Goal: Task Accomplishment & Management: Manage account settings

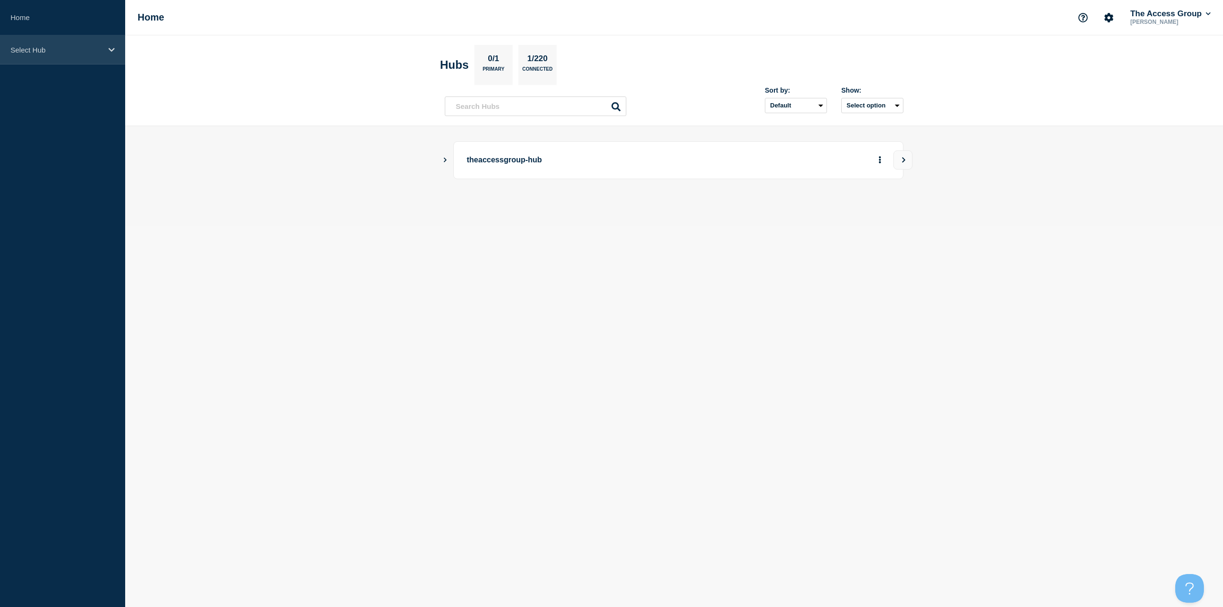
click at [50, 53] on p "Select Hub" at bounding box center [57, 50] width 92 height 8
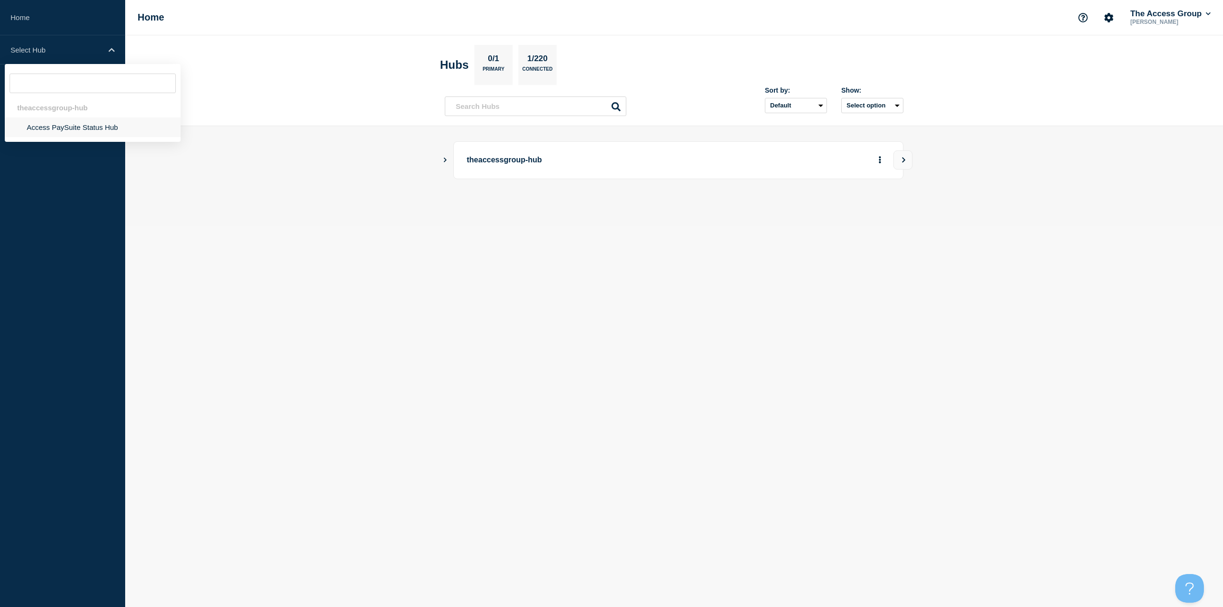
click at [62, 125] on li "Access PaySuite Status Hub" at bounding box center [93, 128] width 176 height 20
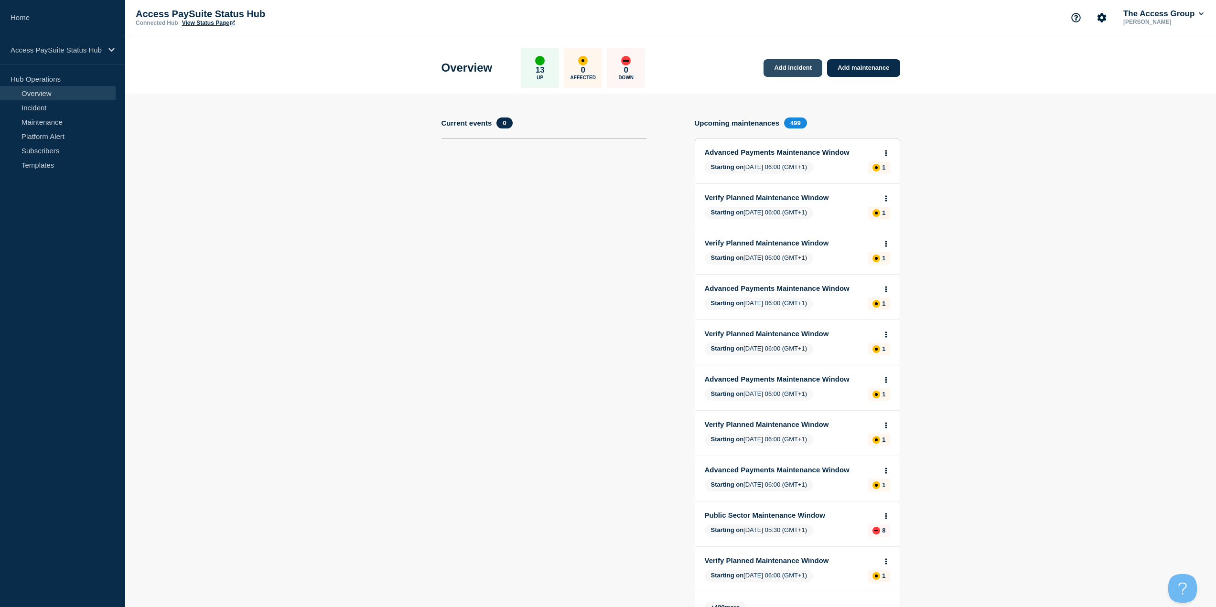
click at [795, 69] on link "Add incident" at bounding box center [792, 68] width 59 height 18
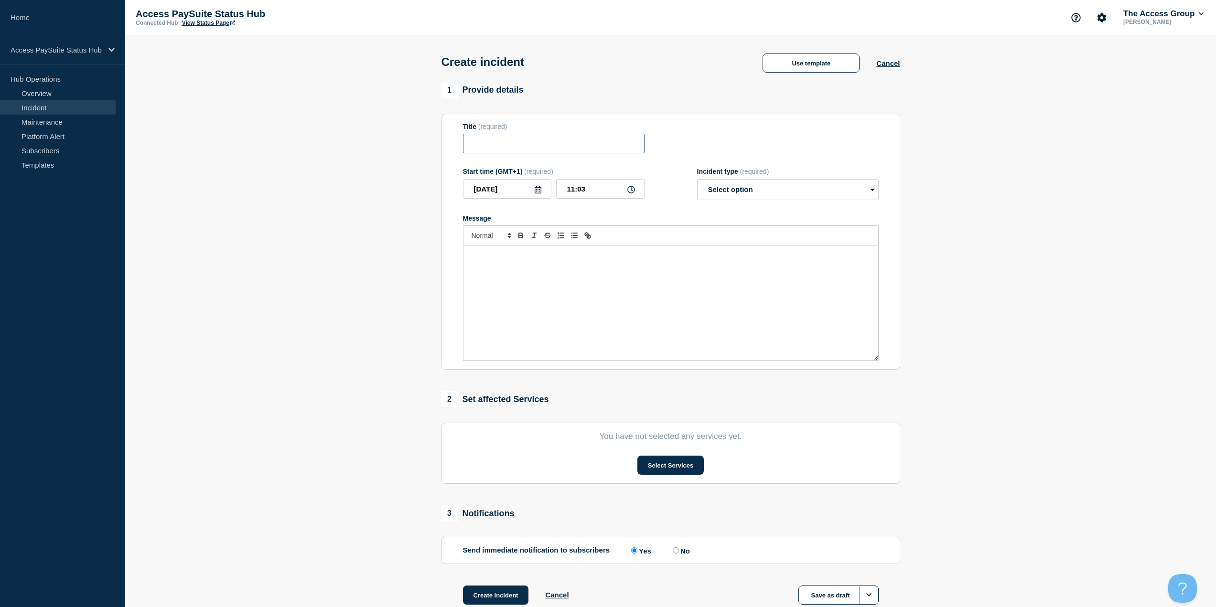
click at [537, 141] on input "Title" at bounding box center [554, 144] width 182 height 20
click at [753, 196] on select "Select option Investigating Identified Monitoring" at bounding box center [788, 189] width 182 height 21
select select "identified"
click at [697, 181] on select "Select option Investigating Identified Monitoring" at bounding box center [788, 189] width 182 height 21
click at [831, 59] on button "Use template" at bounding box center [810, 62] width 97 height 19
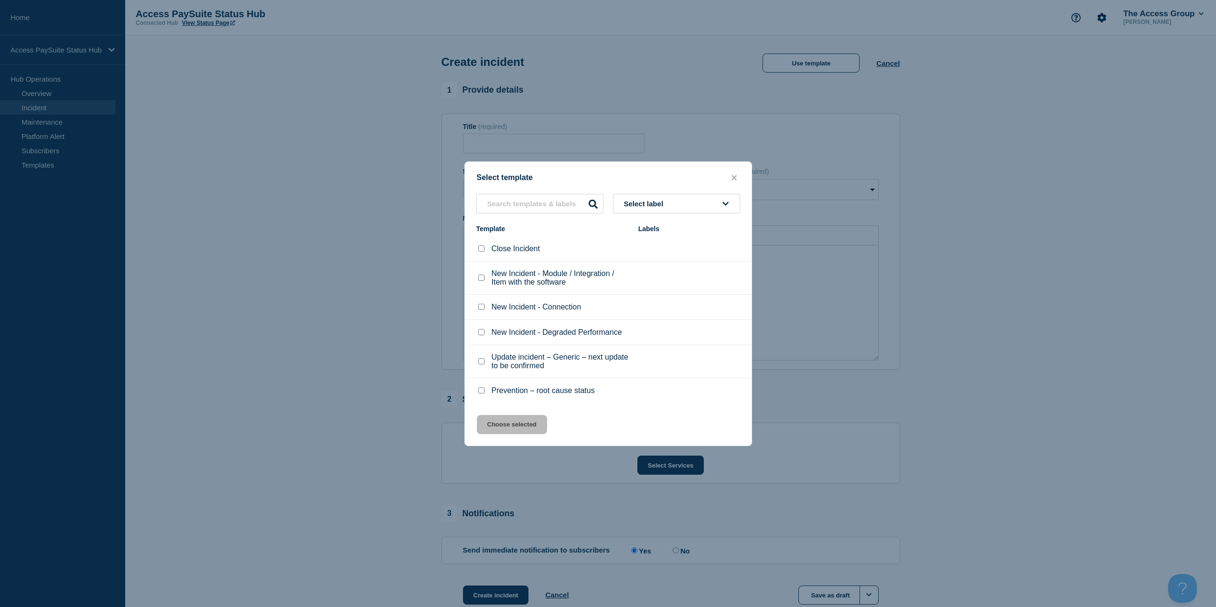
click at [483, 331] on input "New Incident - Degraded Performance checkbox" at bounding box center [481, 332] width 6 height 6
checkbox input "true"
click at [506, 419] on button "Choose selected" at bounding box center [512, 424] width 70 height 19
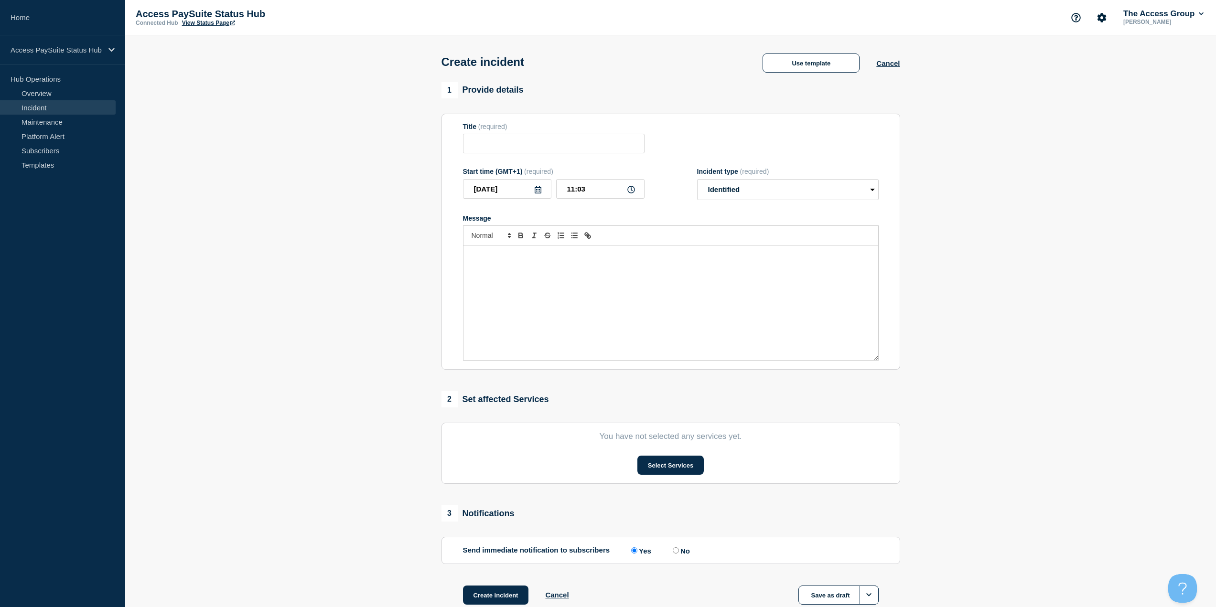
type input "New Incident - Degraded Performance"
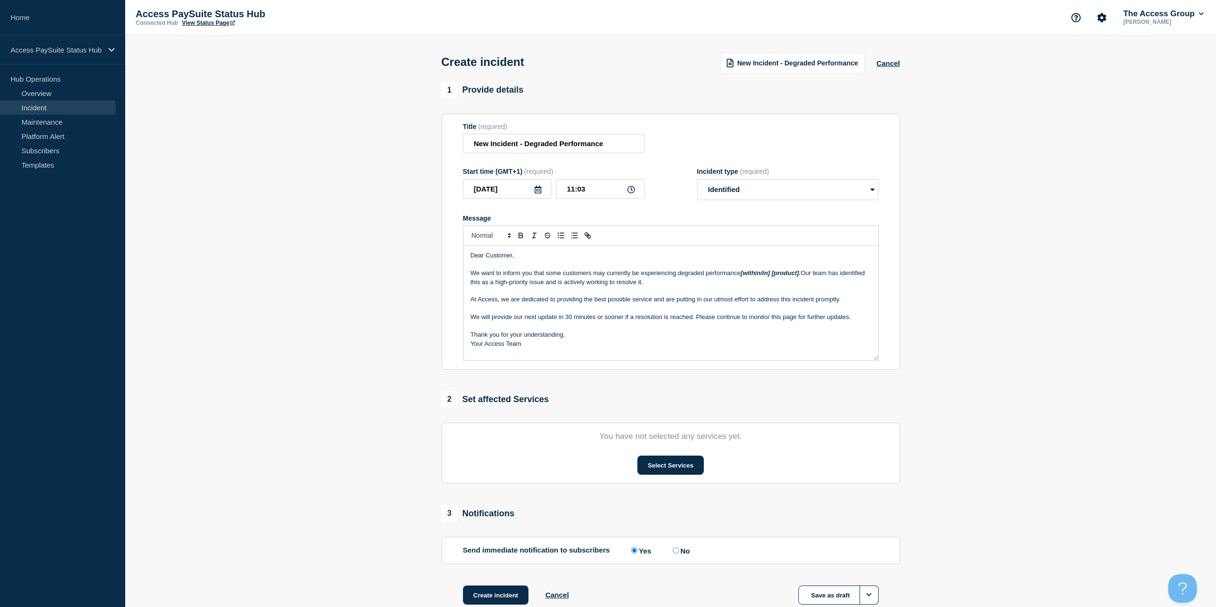
click at [758, 312] on p "Message" at bounding box center [671, 308] width 400 height 9
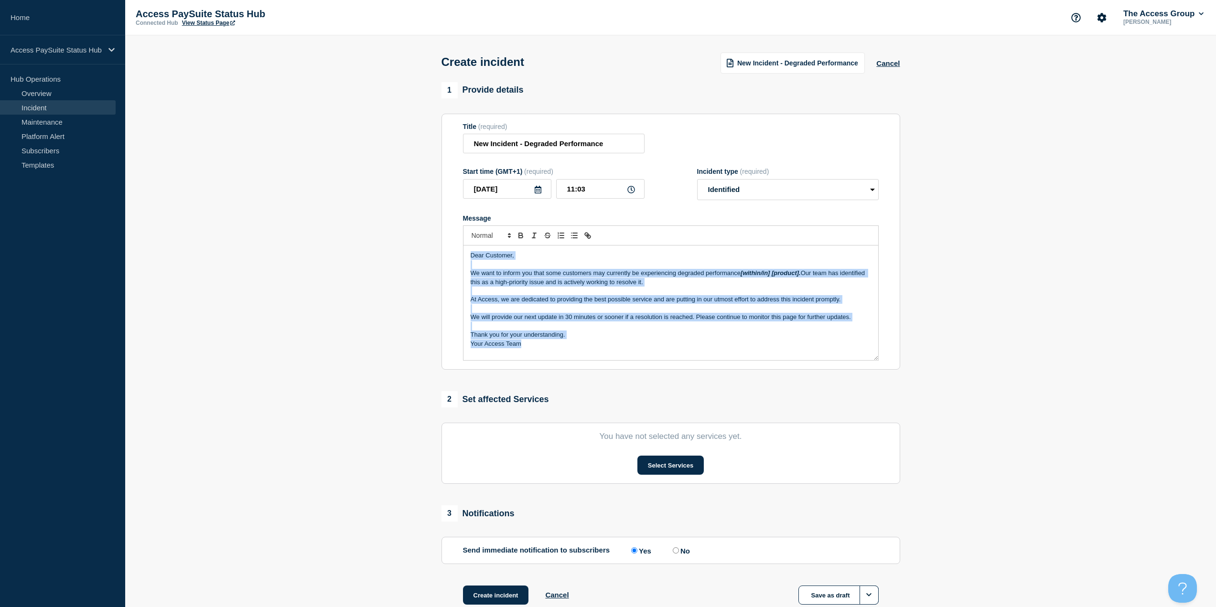
copy div "Dear Customer, We want to inform you that some customers may currently be exper…"
click at [729, 269] on p "Message" at bounding box center [671, 264] width 400 height 9
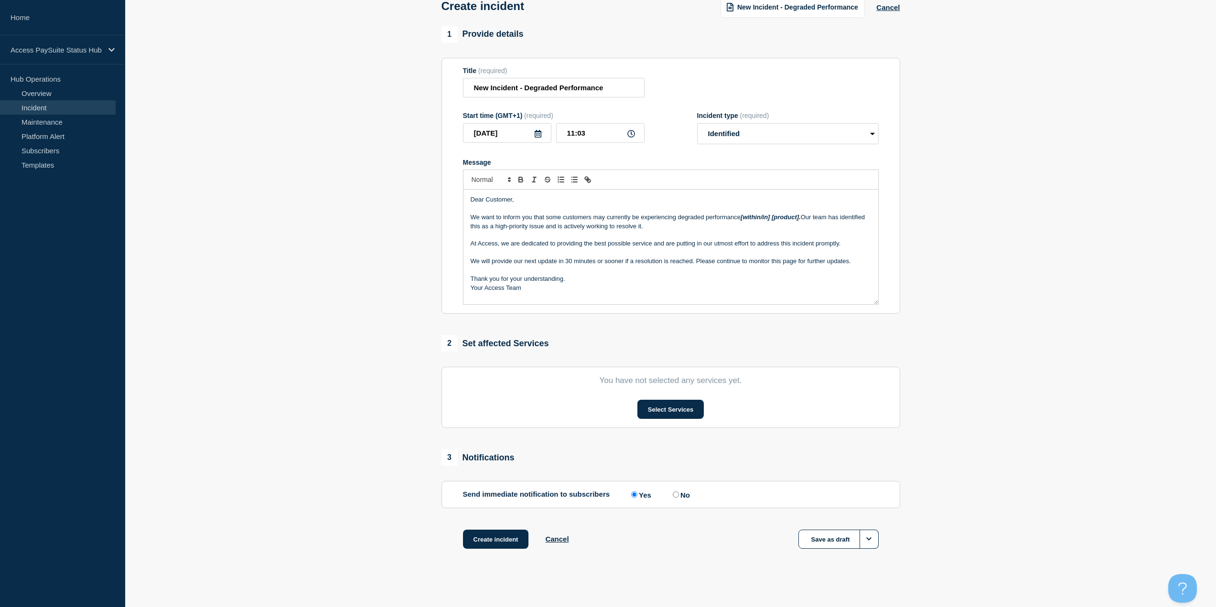
scroll to position [62, 0]
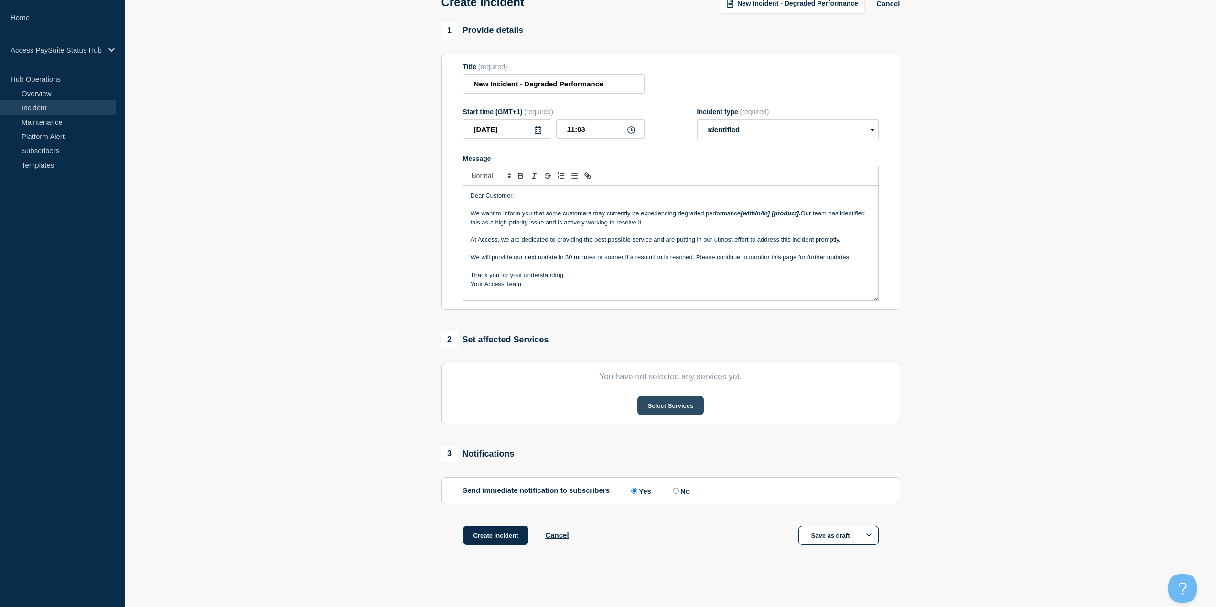
click at [672, 404] on button "Select Services" at bounding box center [670, 405] width 66 height 19
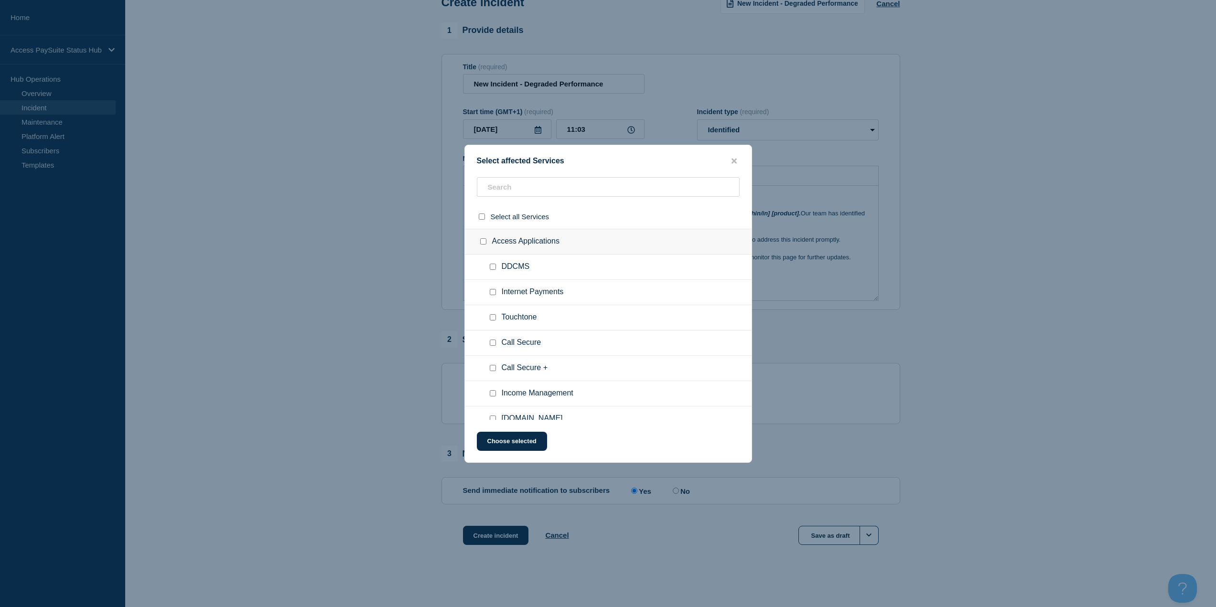
scroll to position [48, 0]
click at [492, 347] on input "Income Management checkbox" at bounding box center [493, 345] width 6 height 6
checkbox input "true"
click at [519, 439] on button "Choose selected" at bounding box center [512, 441] width 70 height 19
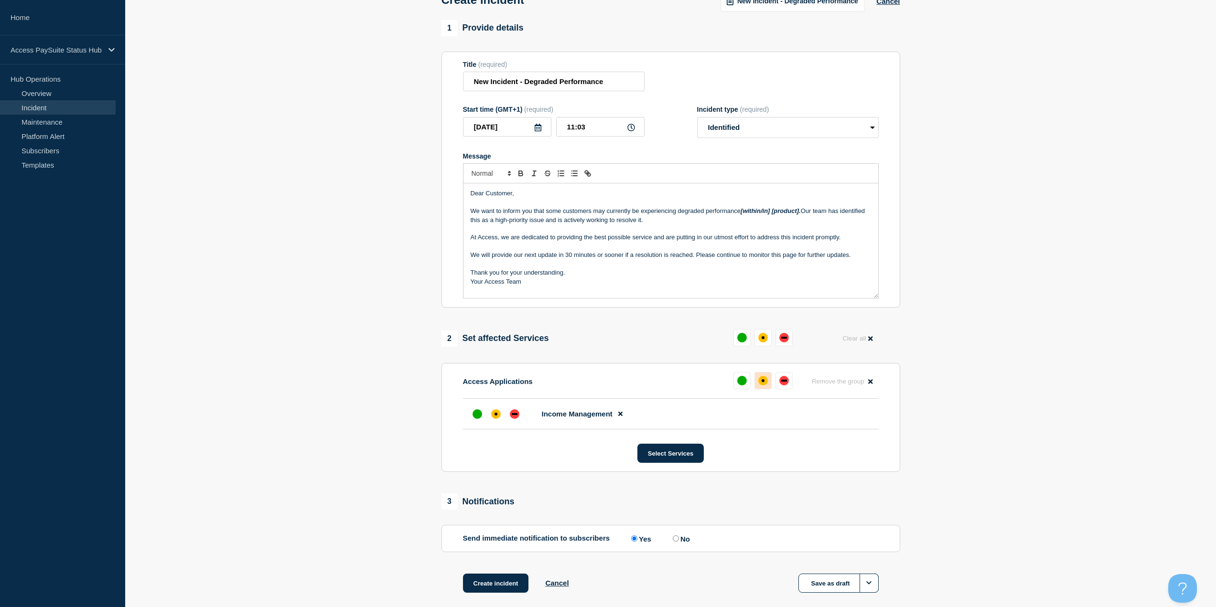
click at [768, 385] on button at bounding box center [762, 380] width 17 height 17
click at [560, 89] on input "New Incident - Degraded Performance" at bounding box center [554, 82] width 182 height 20
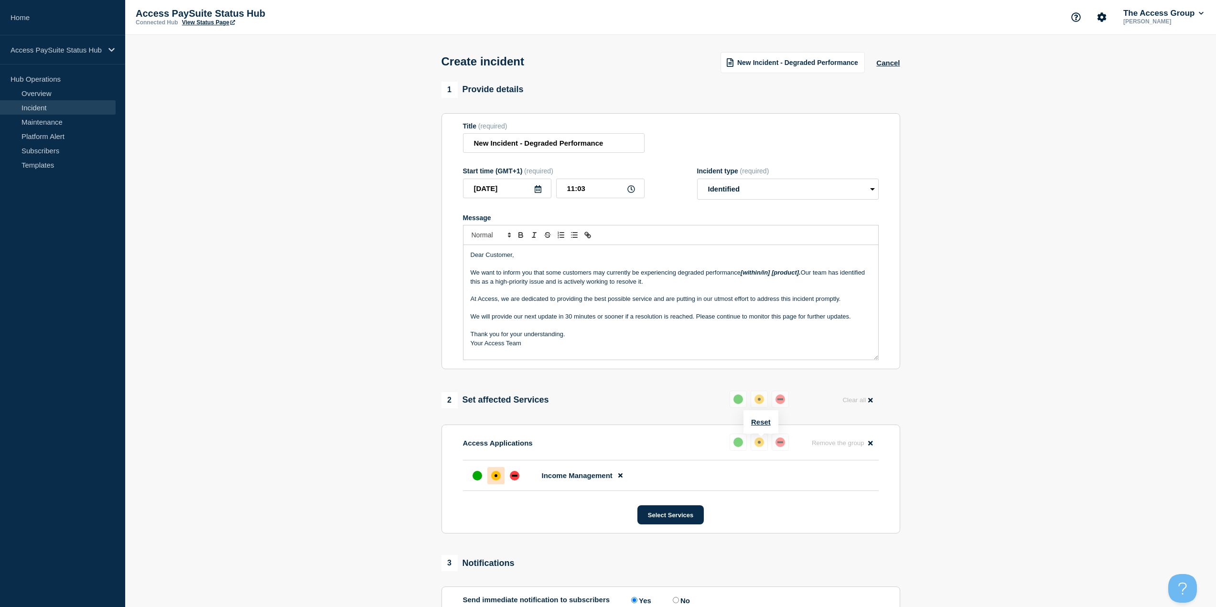
scroll to position [0, 0]
click at [607, 145] on input "New Incident - Degraded Performance" at bounding box center [554, 144] width 182 height 20
drag, startPoint x: 617, startPoint y: 145, endPoint x: 470, endPoint y: 147, distance: 147.1
click at [470, 147] on input "New Incident - Degraded Performance" at bounding box center [554, 144] width 182 height 20
paste input "Incident Management Alert"
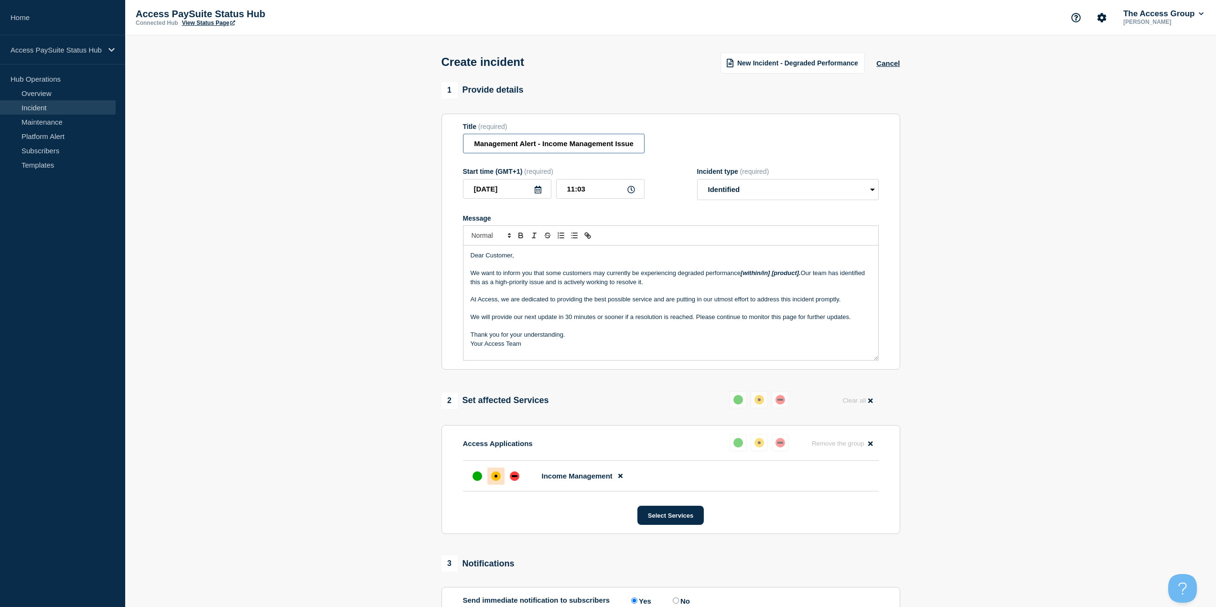
scroll to position [0, 29]
type input "Incident Management Alert - Income Management Issue"
click at [566, 274] on p "We want to inform you that some customers may currently be experiencing degrade…" at bounding box center [671, 278] width 400 height 18
click at [650, 348] on p "Your Access Team" at bounding box center [671, 344] width 400 height 9
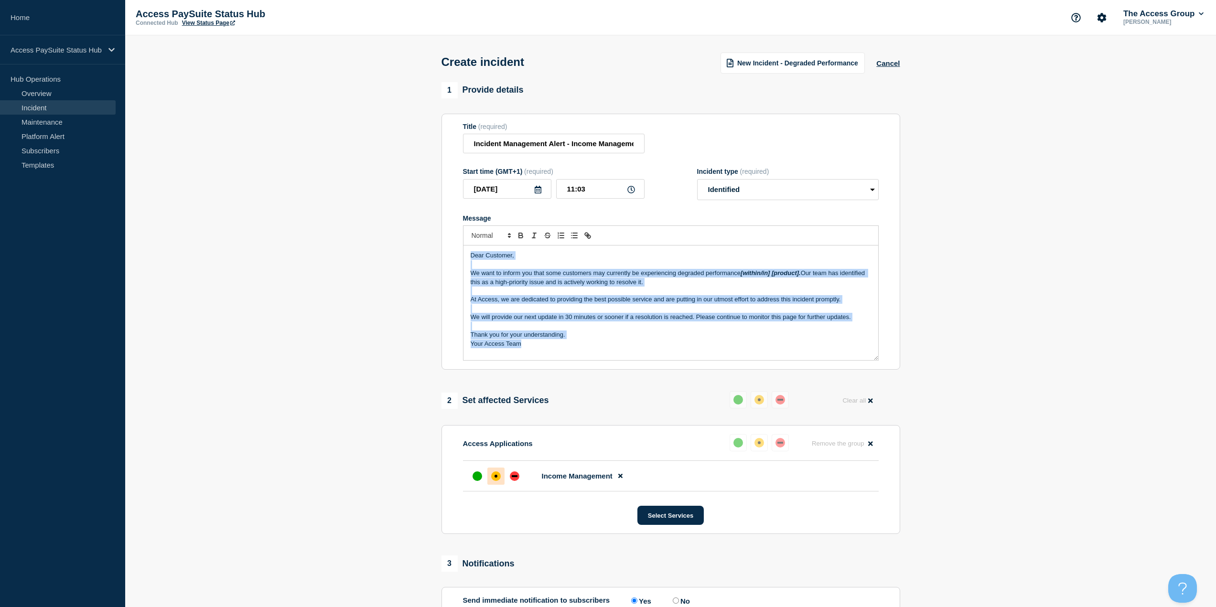
drag, startPoint x: 635, startPoint y: 352, endPoint x: 460, endPoint y: 254, distance: 200.6
click at [460, 254] on section "Title (required) Incident Management Alert - Income Management Issue Start time…" at bounding box center [670, 242] width 459 height 257
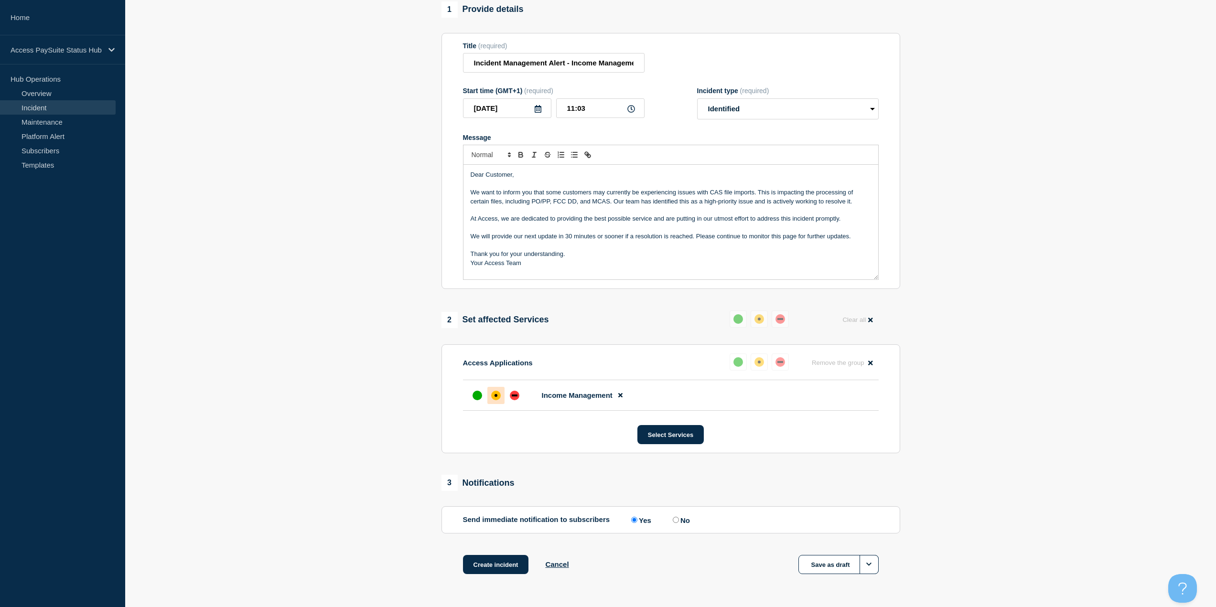
scroll to position [64, 0]
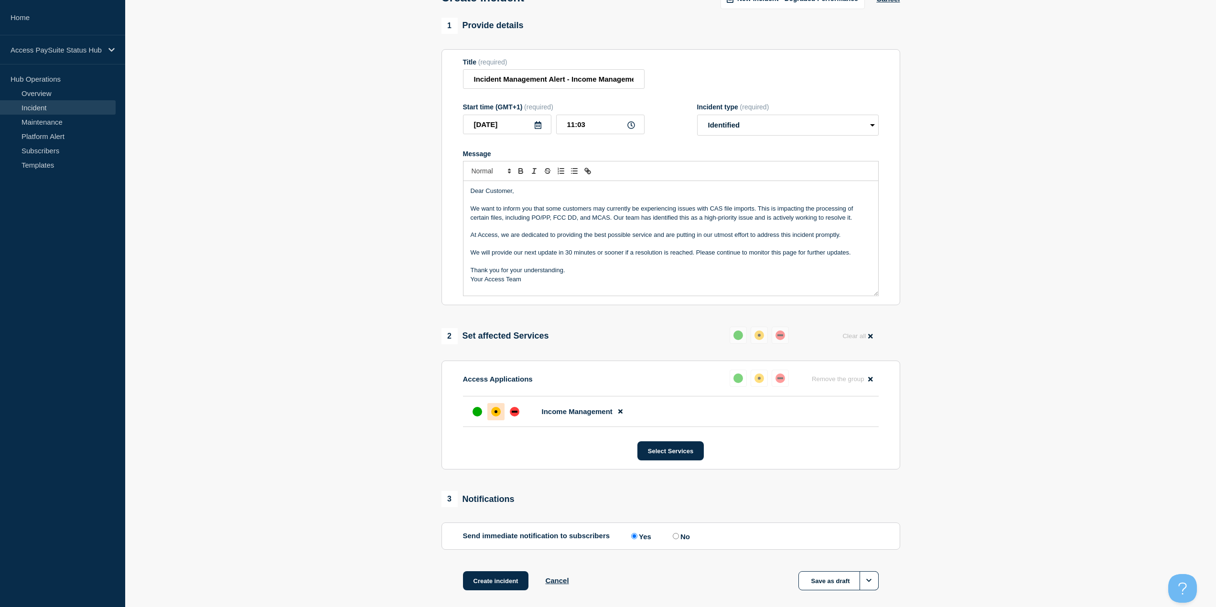
click at [620, 273] on p "Thank you for your understanding." at bounding box center [671, 270] width 400 height 9
click at [821, 217] on p "We want to inform you that some customers may currently be experiencing issues …" at bounding box center [671, 213] width 400 height 18
click at [801, 208] on p "We want to inform you that some customers may currently be experiencing issues …" at bounding box center [671, 213] width 400 height 18
click at [719, 271] on p "Thank you for your understanding." at bounding box center [671, 270] width 400 height 9
click at [721, 274] on p "Thank you for your understanding." at bounding box center [671, 270] width 400 height 9
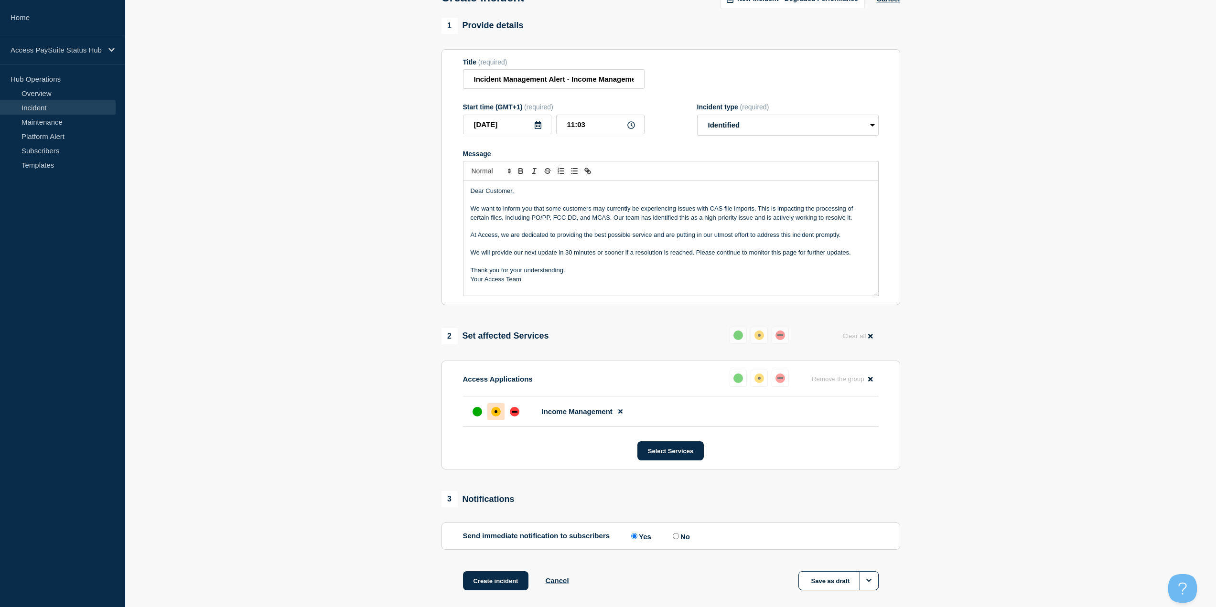
click at [473, 282] on p "Your Access Team" at bounding box center [671, 279] width 400 height 9
click at [471, 255] on p "We will provide our next update in 30 minutes or sooner if a resolution is reac…" at bounding box center [671, 252] width 400 height 9
click at [613, 213] on p "We want to inform you that some customers may currently be experiencing issues …" at bounding box center [671, 213] width 400 height 18
click at [501, 82] on input "Incident Management Alert - Income Management Issue" at bounding box center [554, 79] width 182 height 20
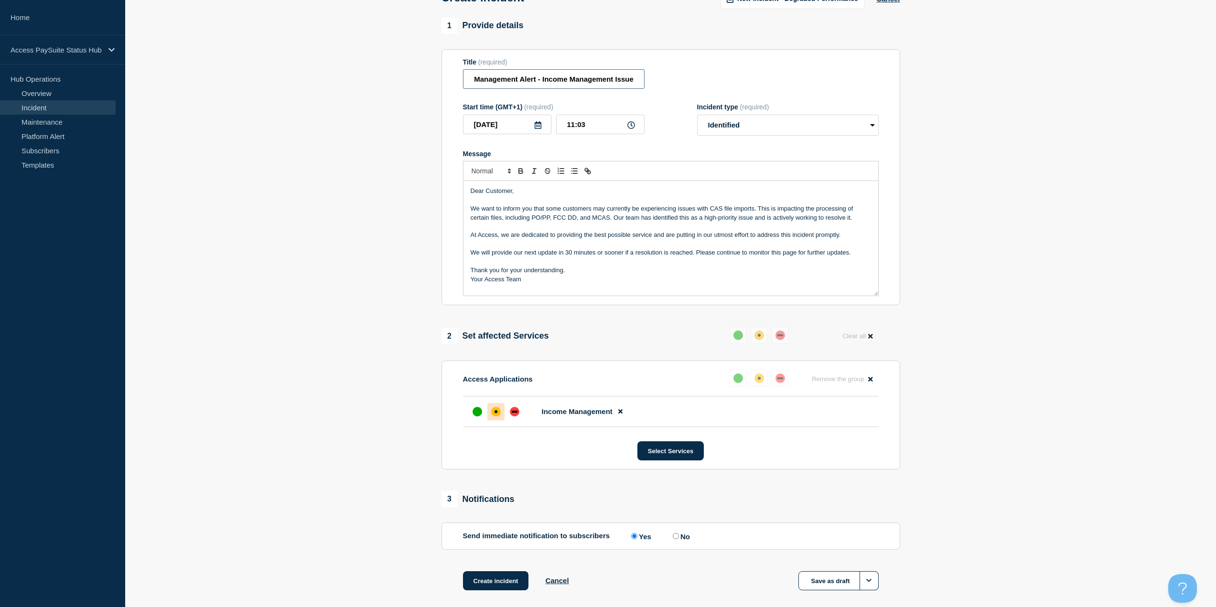
drag, startPoint x: 493, startPoint y: 84, endPoint x: 650, endPoint y: 77, distance: 156.8
click at [650, 77] on div "Title (required) Incident Management Alert - Income Management Issue" at bounding box center [671, 73] width 416 height 31
click at [638, 81] on input "Incident Management Alert - Income Management Issue" at bounding box center [554, 79] width 182 height 20
drag, startPoint x: 638, startPoint y: 81, endPoint x: 542, endPoint y: 86, distance: 96.1
click at [542, 86] on input "Incident Management Alert - Income Management Issue" at bounding box center [554, 79] width 182 height 20
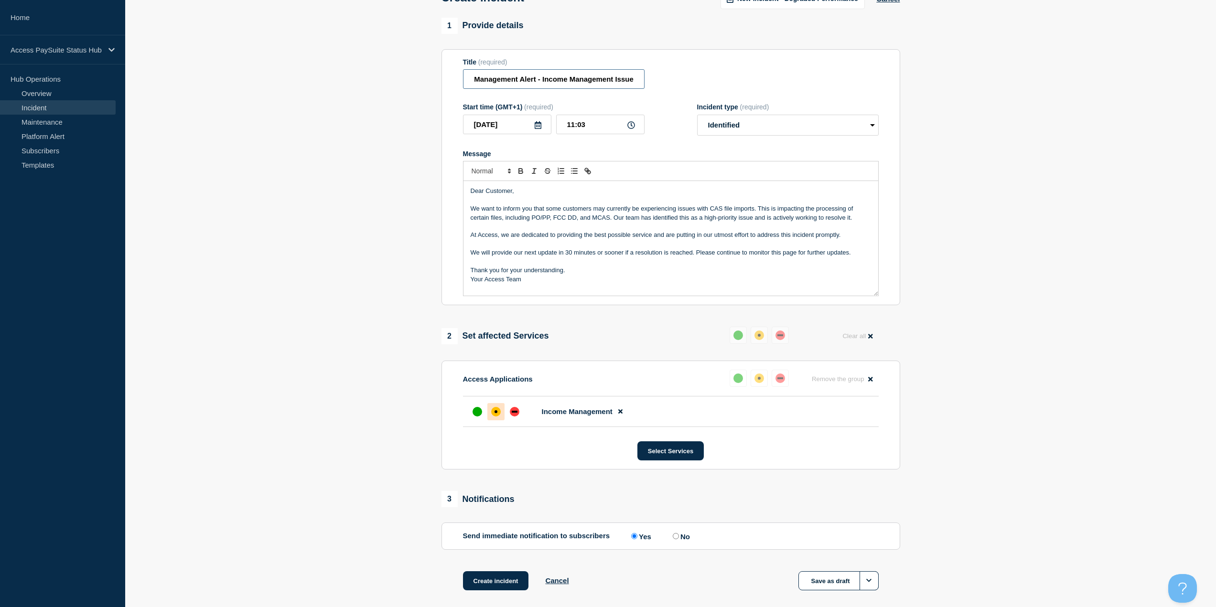
scroll to position [0, 0]
click at [570, 252] on p "We will provide our next update in 30 minutes or sooner if a resolution is reac…" at bounding box center [671, 252] width 400 height 9
click at [713, 248] on p "Message" at bounding box center [671, 244] width 400 height 9
click at [710, 263] on p "Message" at bounding box center [671, 261] width 400 height 9
click at [644, 281] on p "Your Access Team" at bounding box center [671, 279] width 400 height 9
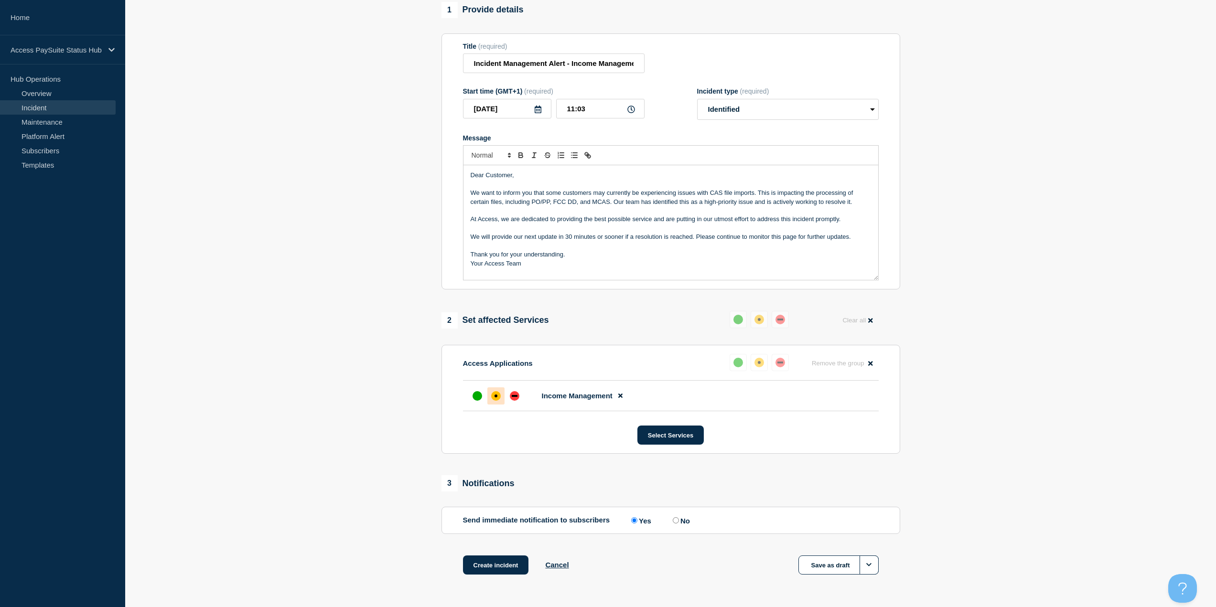
scroll to position [64, 0]
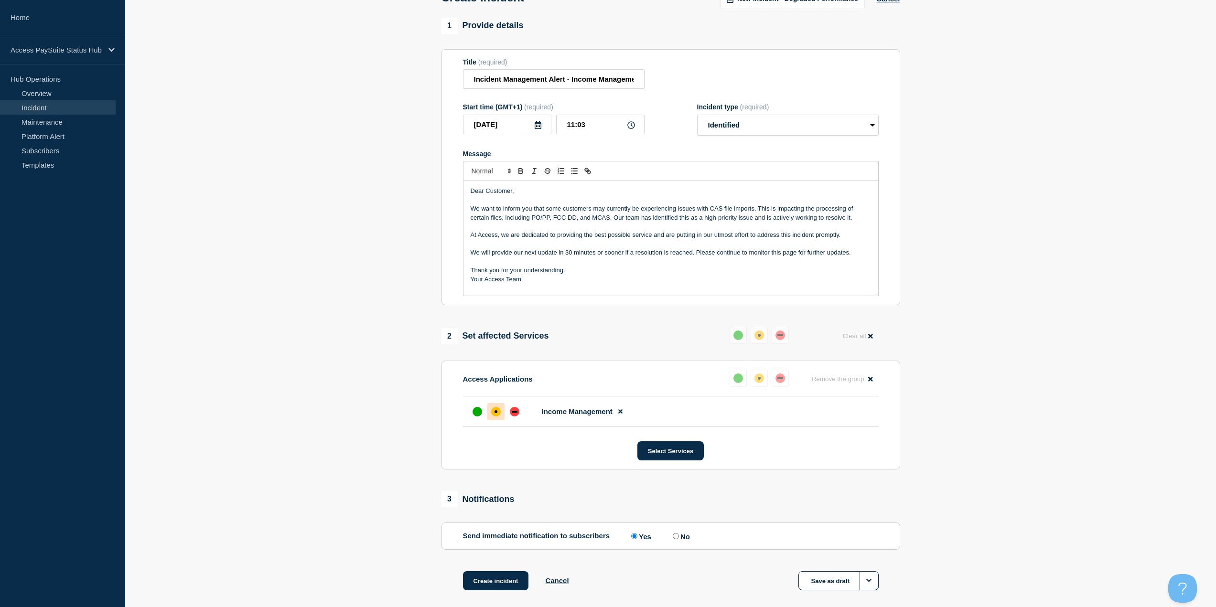
click at [644, 281] on p "Your Access Team" at bounding box center [671, 279] width 400 height 9
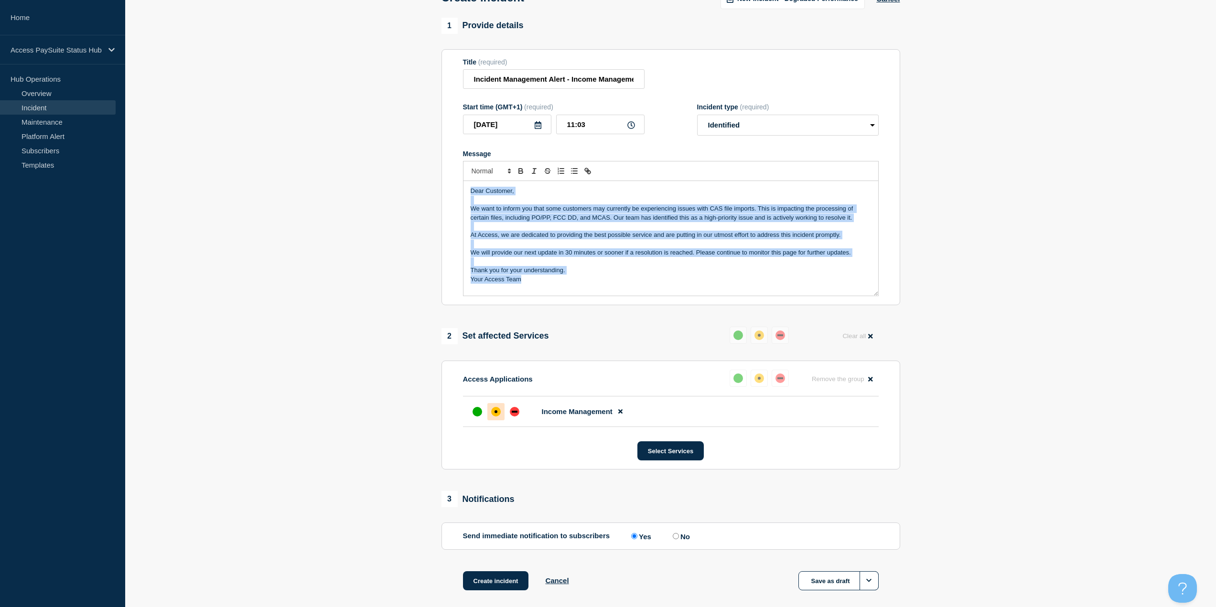
drag, startPoint x: 644, startPoint y: 281, endPoint x: 471, endPoint y: 187, distance: 197.5
click at [471, 187] on div "Dear Customer, We want to inform you that some customers may currently be exper…" at bounding box center [670, 238] width 415 height 115
click at [499, 204] on p "Message" at bounding box center [671, 200] width 400 height 9
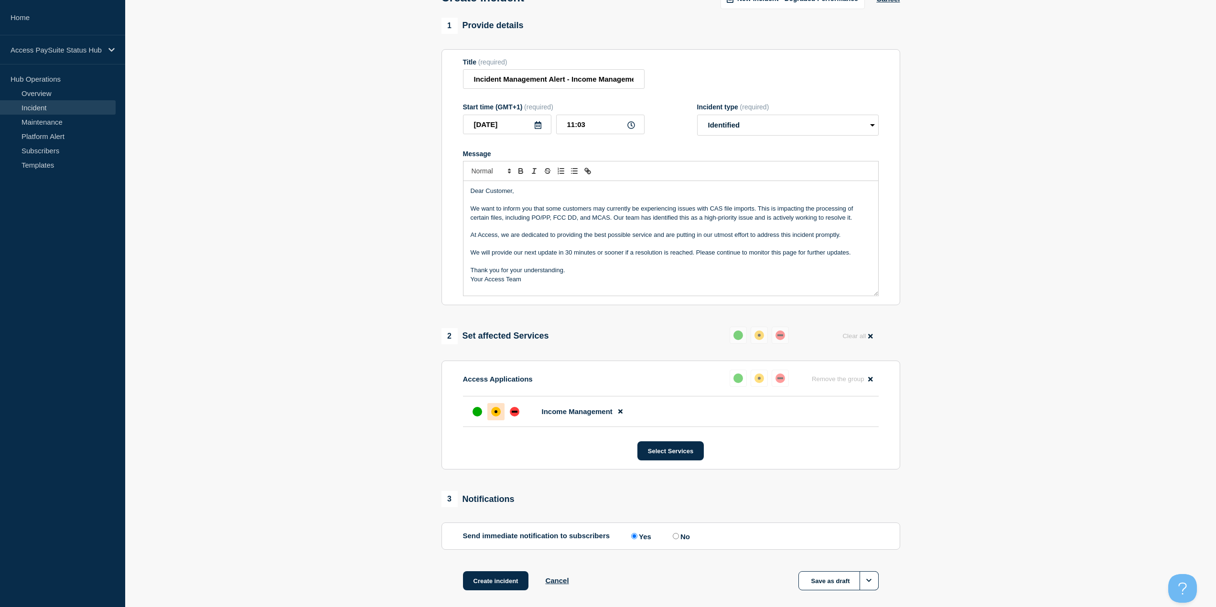
click at [507, 201] on p "Message" at bounding box center [671, 200] width 400 height 9
click at [495, 582] on button "Create incident" at bounding box center [496, 580] width 66 height 19
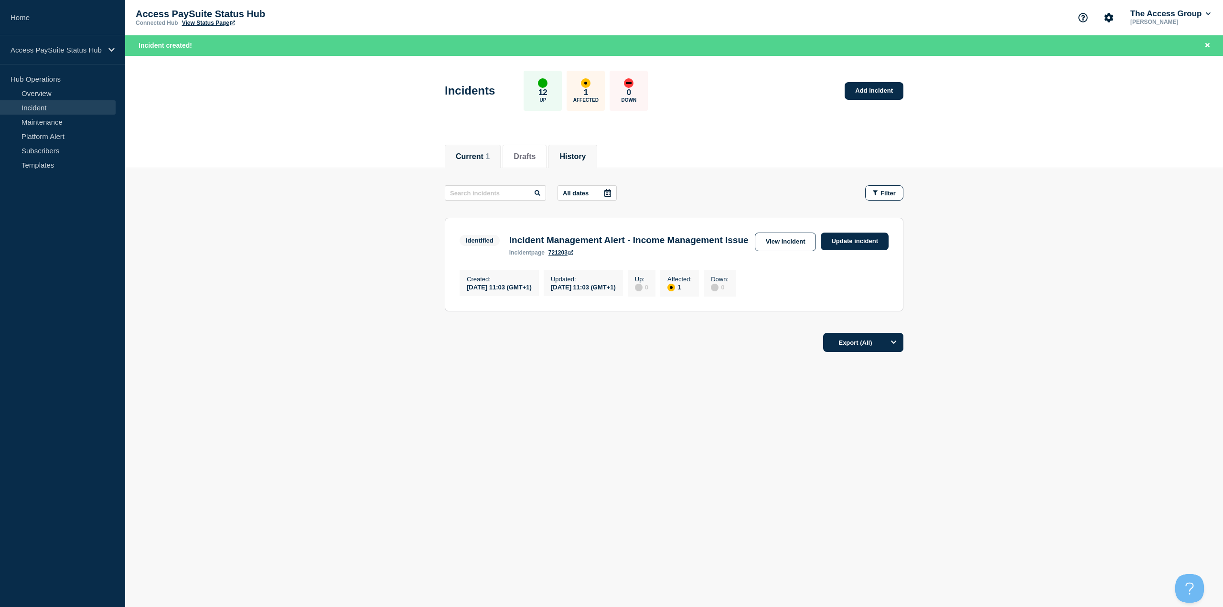
click at [575, 157] on button "History" at bounding box center [572, 156] width 26 height 9
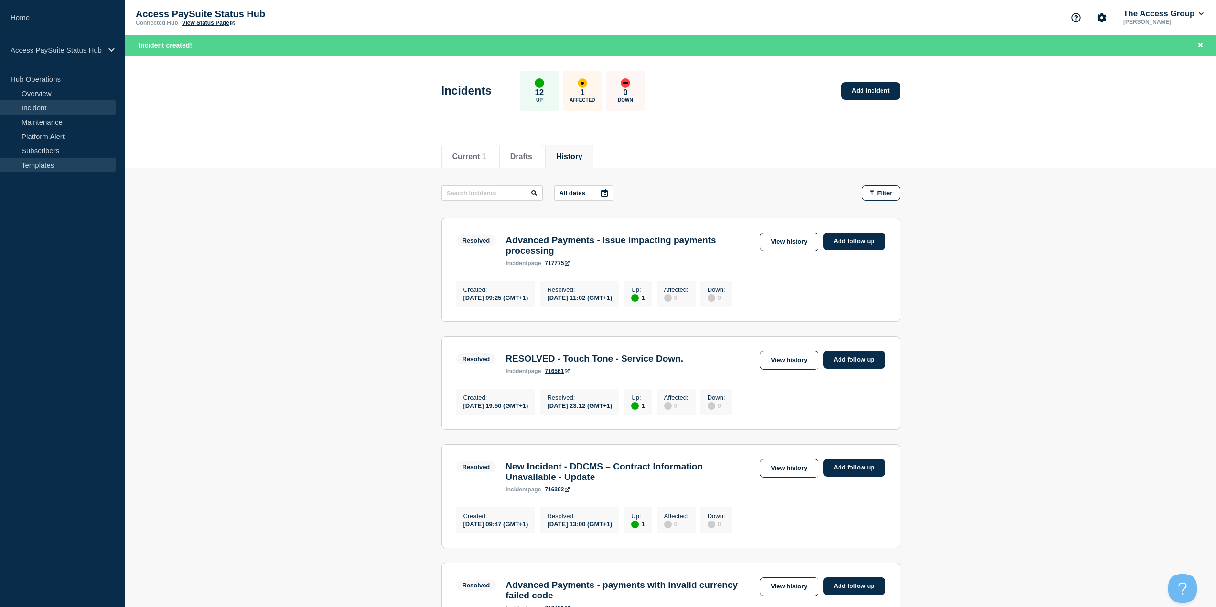
click at [50, 164] on link "Templates" at bounding box center [58, 165] width 116 height 14
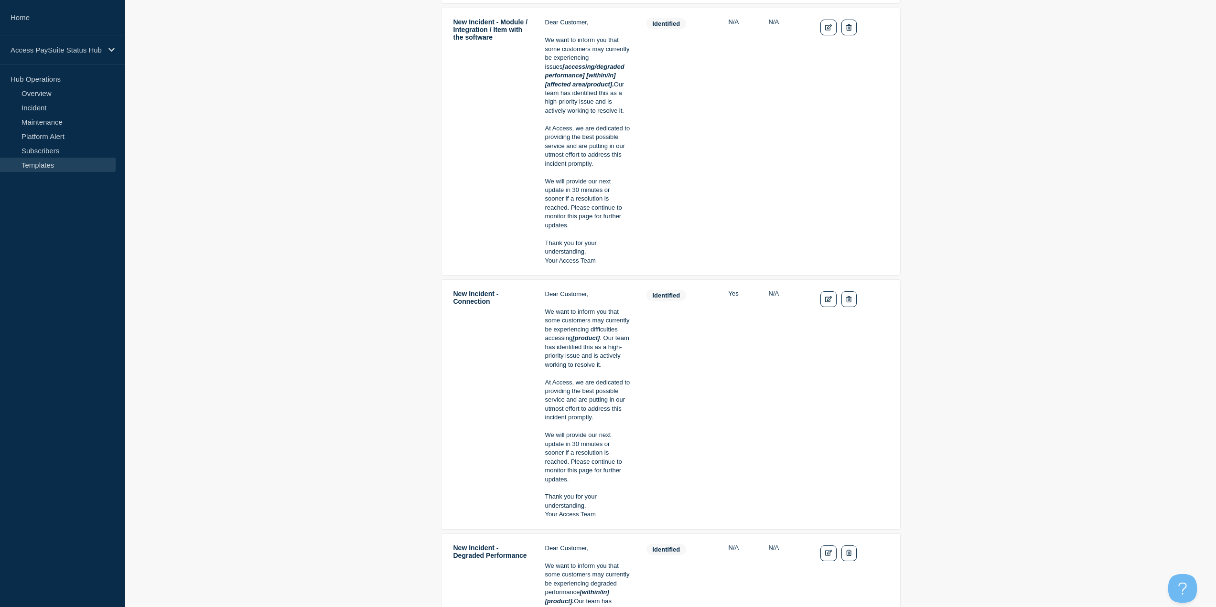
scroll to position [478, 0]
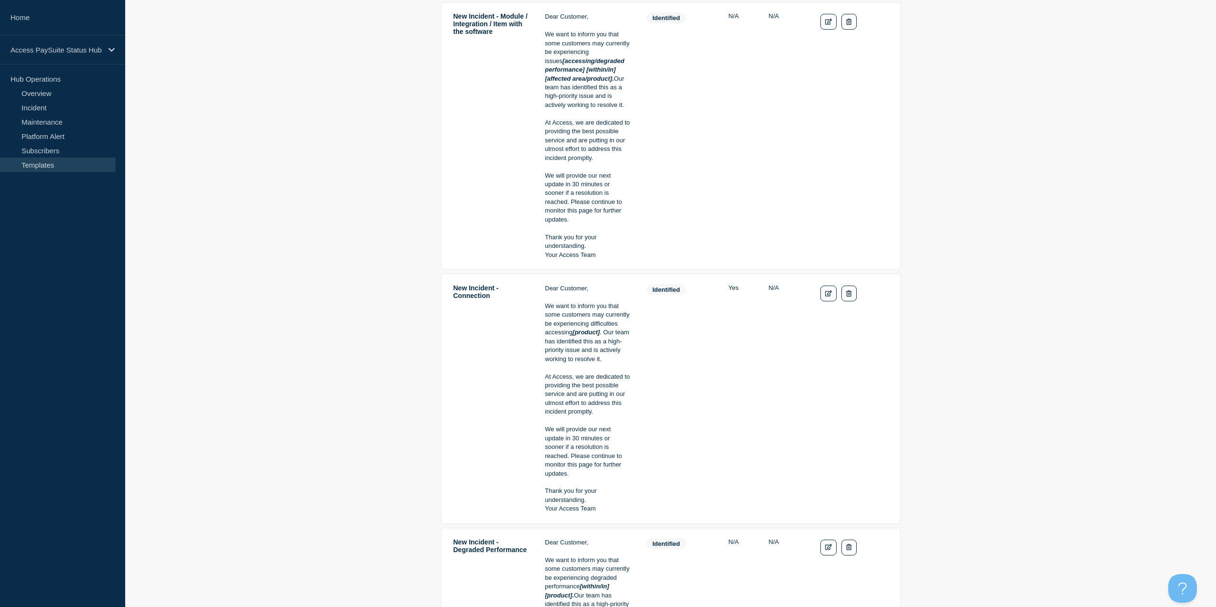
click at [700, 437] on td "identified" at bounding box center [679, 399] width 67 height 230
click at [43, 93] on link "Overview" at bounding box center [58, 93] width 116 height 14
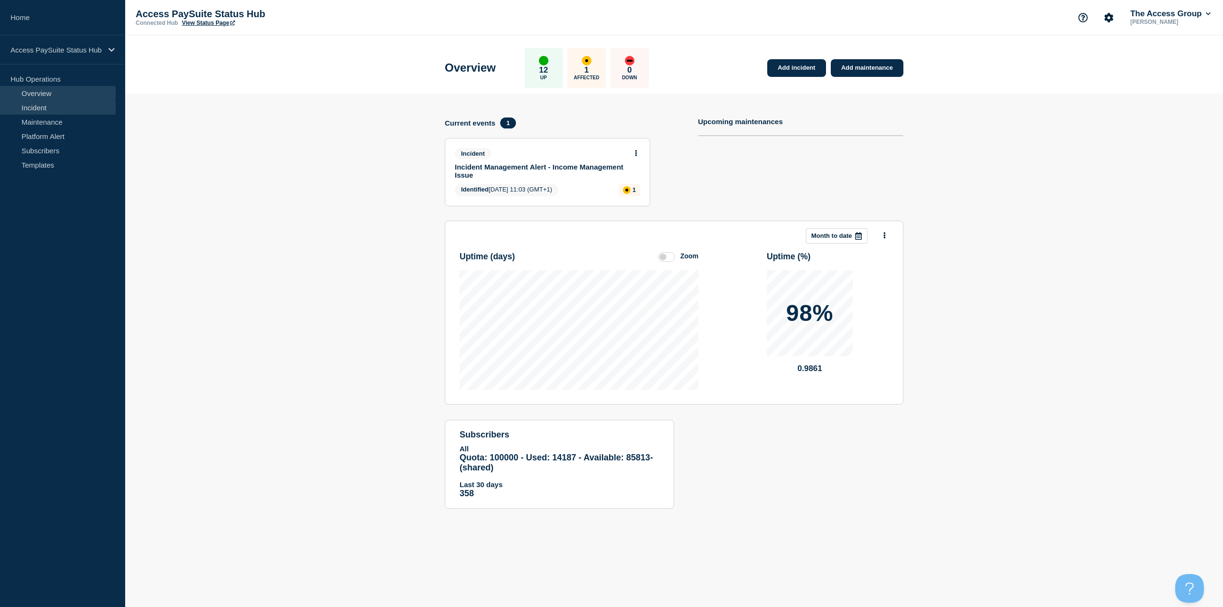
click at [65, 109] on link "Incident" at bounding box center [58, 107] width 116 height 14
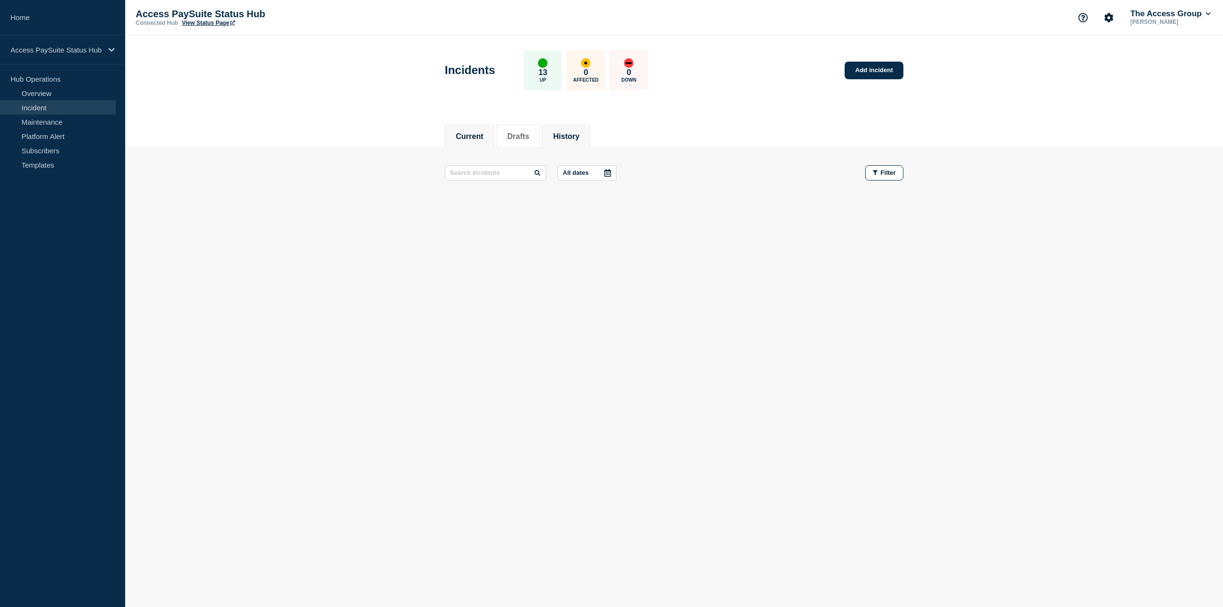
click at [572, 143] on li "History" at bounding box center [566, 136] width 48 height 23
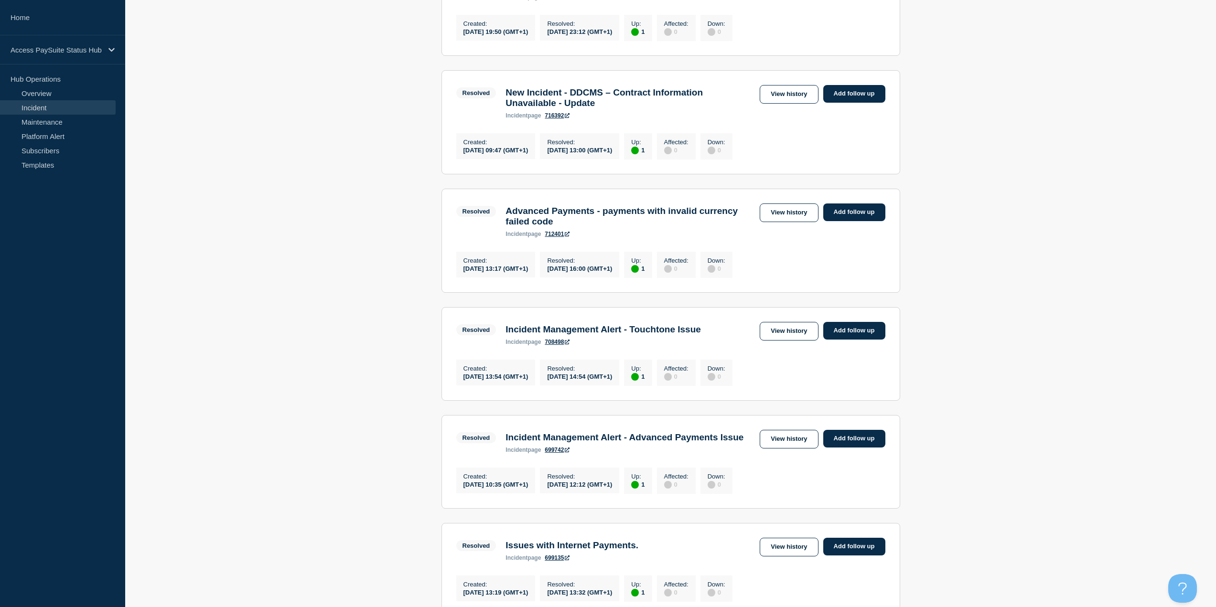
scroll to position [382, 0]
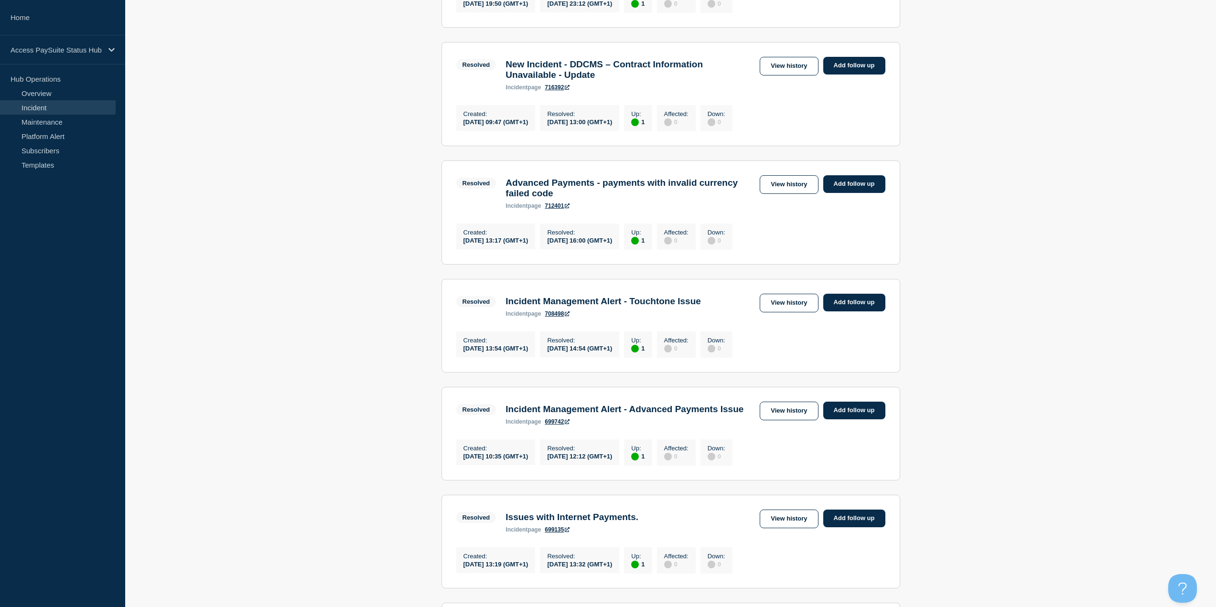
click at [648, 307] on h3 "Incident Management Alert - Touchtone Issue" at bounding box center [602, 301] width 195 height 11
drag, startPoint x: 645, startPoint y: 323, endPoint x: 505, endPoint y: 330, distance: 140.1
click at [505, 317] on div "Incident Management Alert - Touchtone Issue incident page 708498" at bounding box center [603, 306] width 205 height 21
click at [507, 307] on h3 "Incident Management Alert - Touchtone Issue" at bounding box center [602, 301] width 195 height 11
drag, startPoint x: 506, startPoint y: 323, endPoint x: 643, endPoint y: 324, distance: 137.1
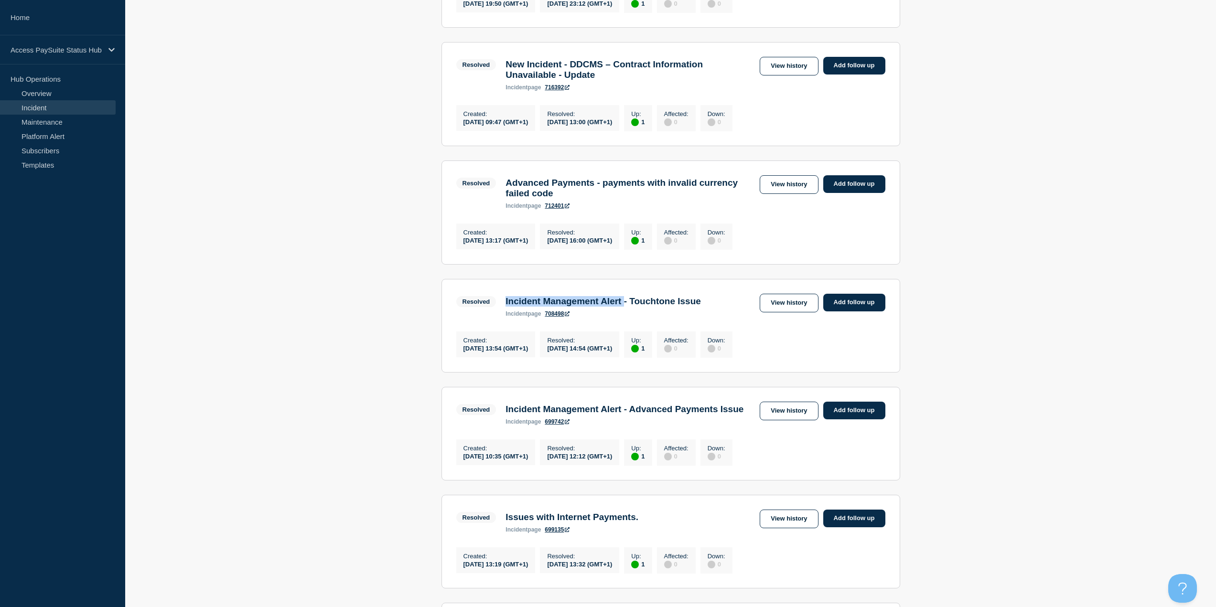
click at [643, 307] on h3 "Incident Management Alert - Touchtone Issue" at bounding box center [602, 301] width 195 height 11
copy h3 "Incident Management Alert"
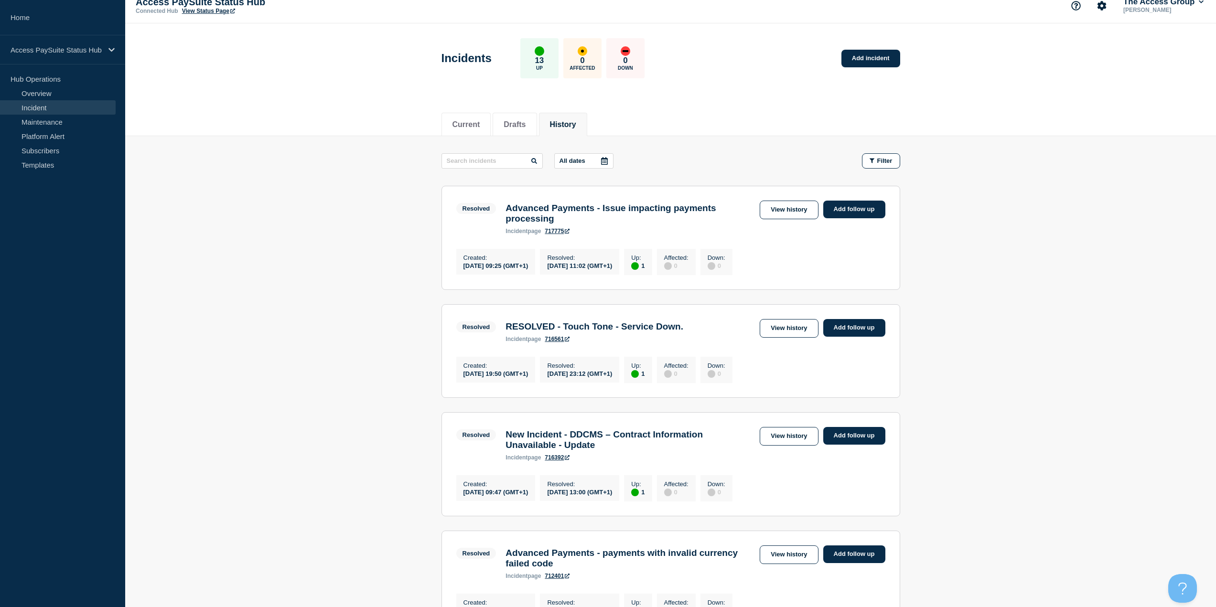
scroll to position [0, 0]
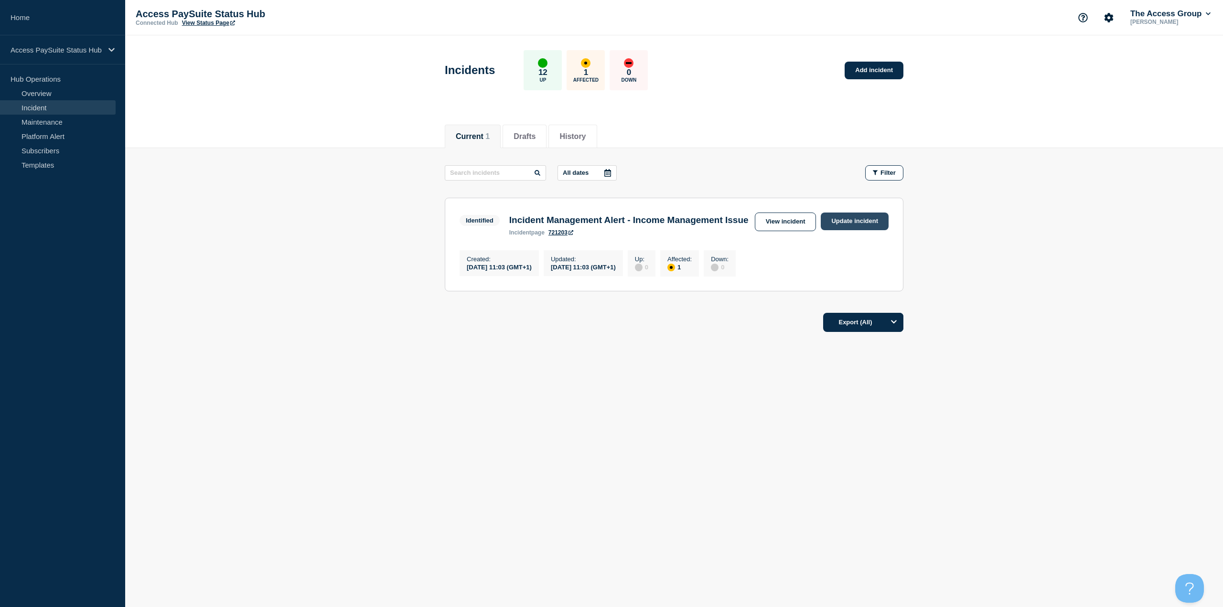
click at [849, 218] on link "Update incident" at bounding box center [855, 222] width 68 height 18
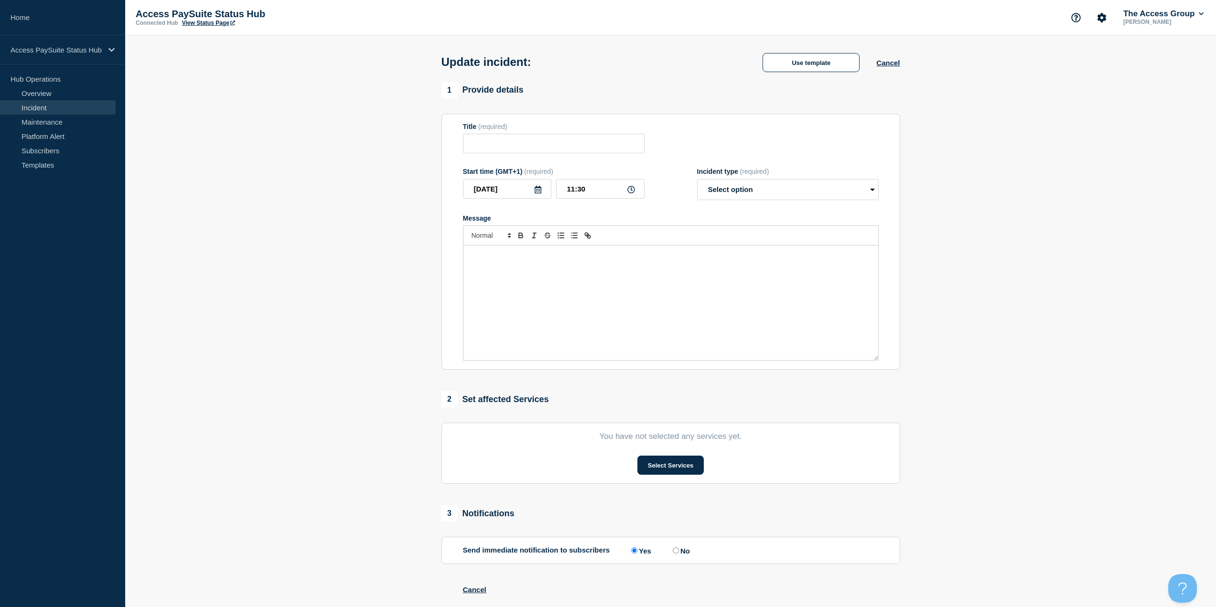
type input "Incident Management Alert - Income Management Issue"
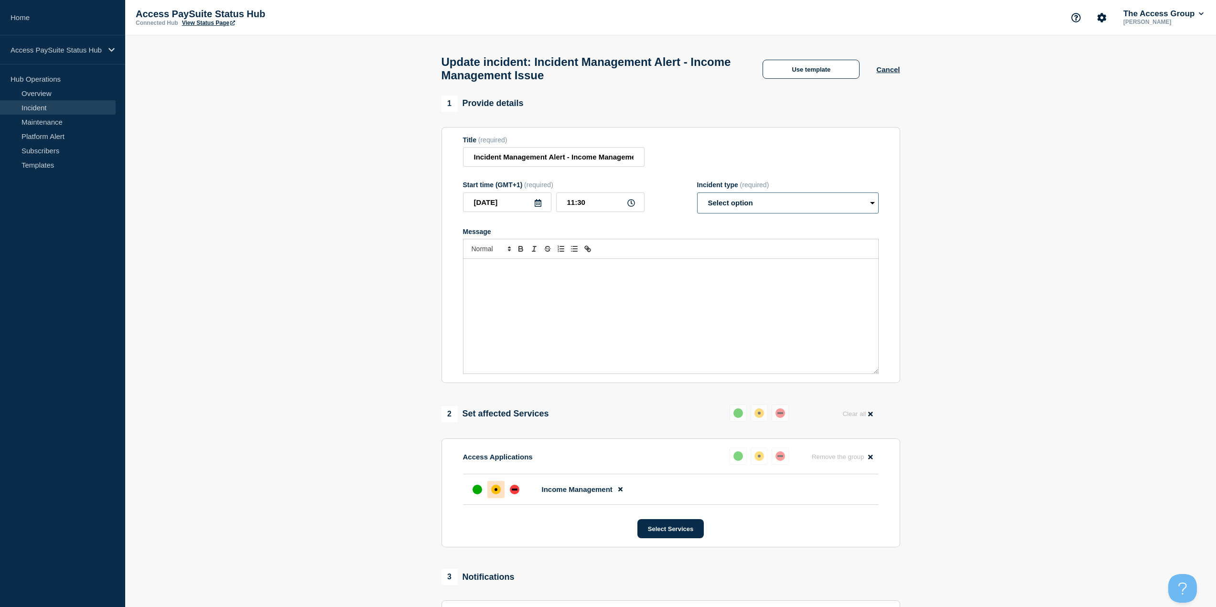
click at [783, 210] on select "Select option Investigating Identified Monitoring Resolved" at bounding box center [788, 203] width 182 height 21
select select "investigating"
click at [697, 197] on select "Select option Investigating Identified Monitoring Resolved" at bounding box center [788, 203] width 182 height 21
click at [802, 56] on div "Update incident: Incident Management Alert - Income Management Issue Use templa…" at bounding box center [670, 65] width 480 height 60
click at [791, 83] on div "Update incident: Incident Management Alert - Income Management Issue Use templa…" at bounding box center [670, 65] width 480 height 60
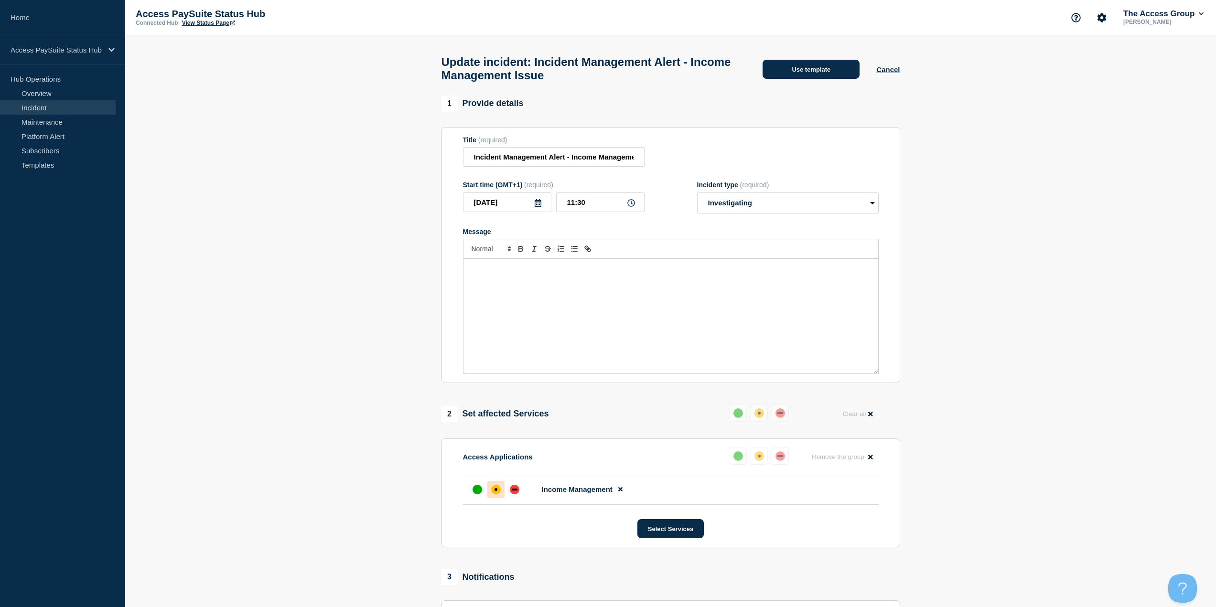
click at [795, 76] on button "Use template" at bounding box center [810, 69] width 97 height 19
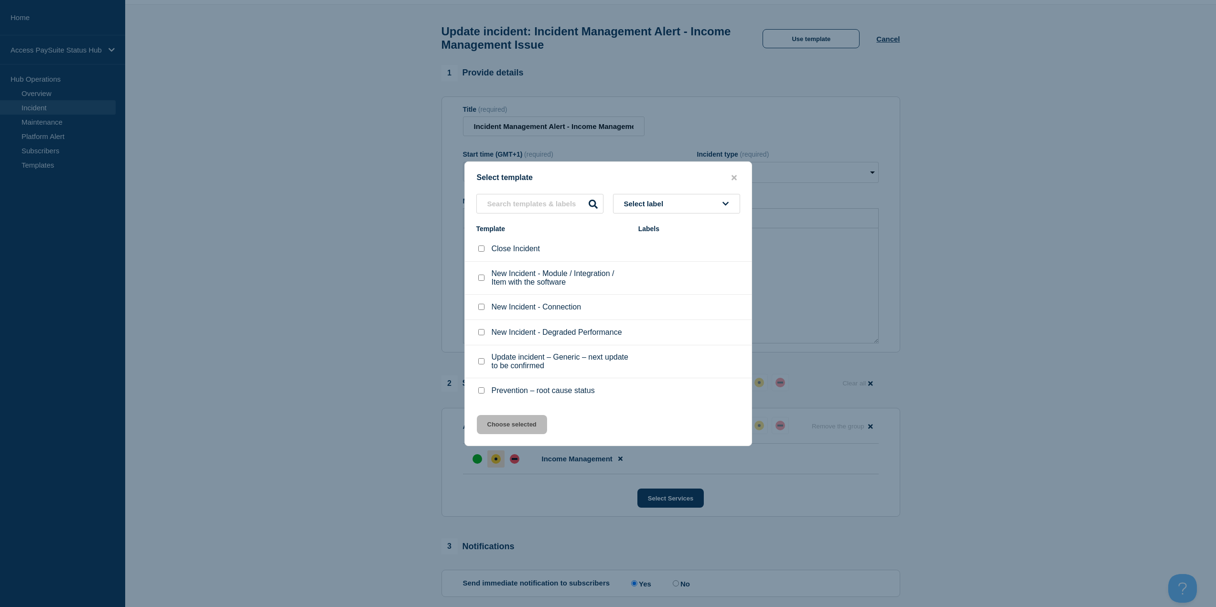
scroll to position [48, 0]
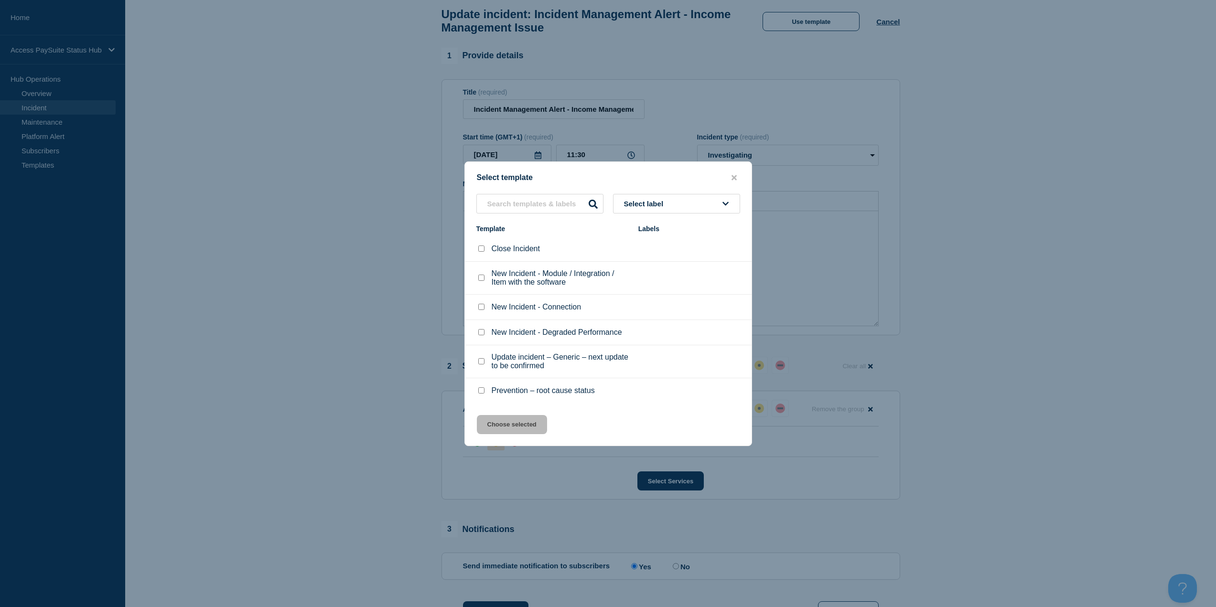
click at [479, 364] on input "Update incident – Generic – next update to be confirmed checkbox" at bounding box center [481, 361] width 6 height 6
checkbox input "true"
click at [526, 429] on button "Choose selected" at bounding box center [512, 424] width 70 height 19
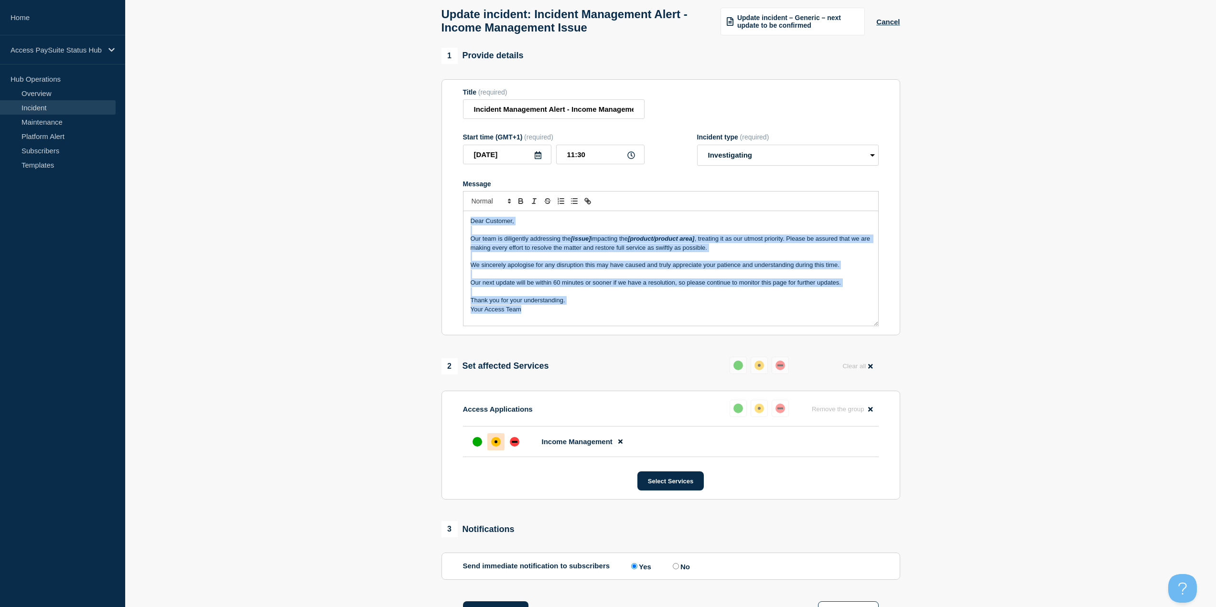
drag, startPoint x: 565, startPoint y: 316, endPoint x: 460, endPoint y: 220, distance: 142.3
click at [460, 220] on section "Title (required) Incident Management Alert - Income Management Issue Start time…" at bounding box center [670, 207] width 459 height 257
copy div "Dear Customer, Our team is diligently addressing the [issue] impacting the [pro…"
click at [763, 252] on p "Our team is diligently addressing the [issue] impacting the [product/product ar…" at bounding box center [671, 244] width 400 height 18
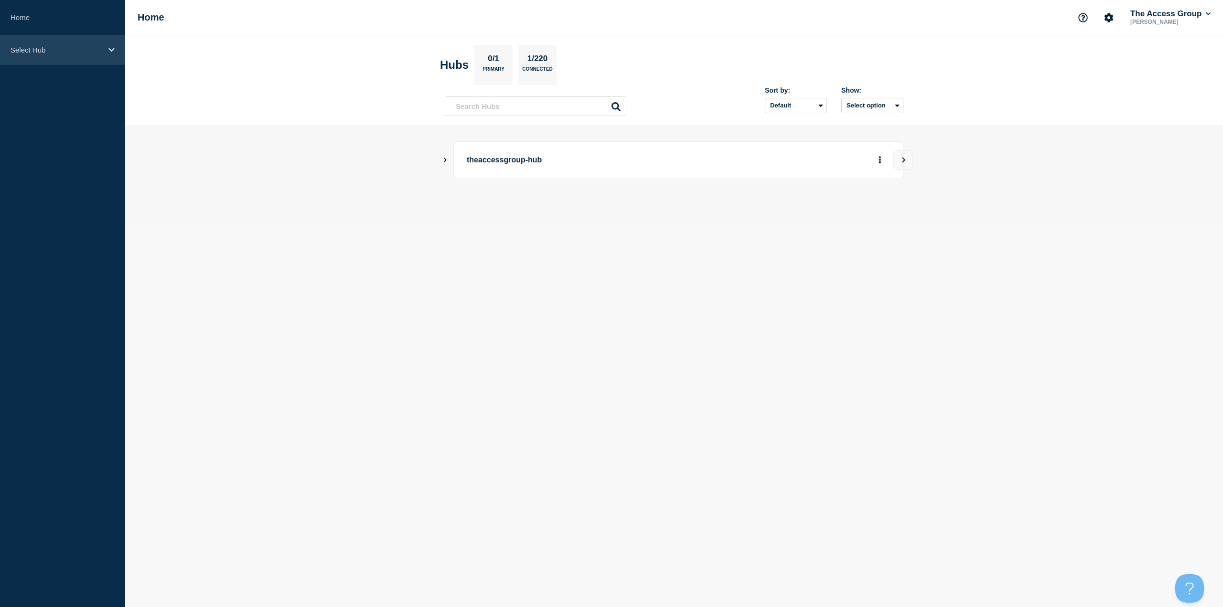
click at [86, 54] on div "Select Hub" at bounding box center [62, 49] width 125 height 29
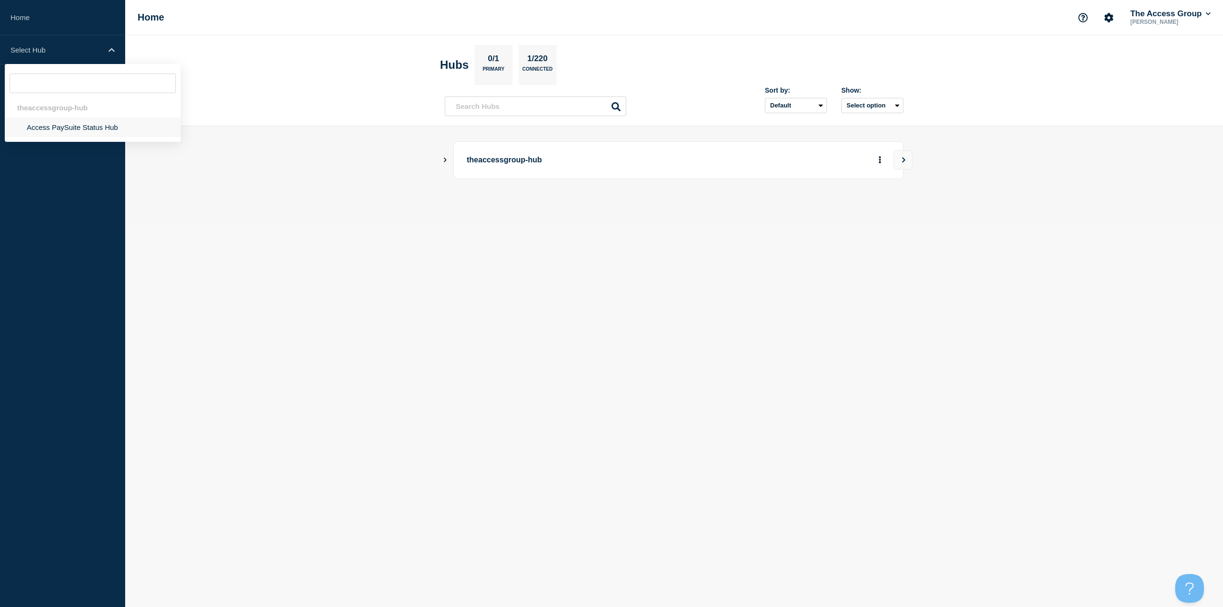
click at [73, 126] on li "Access PaySuite Status Hub" at bounding box center [93, 128] width 176 height 20
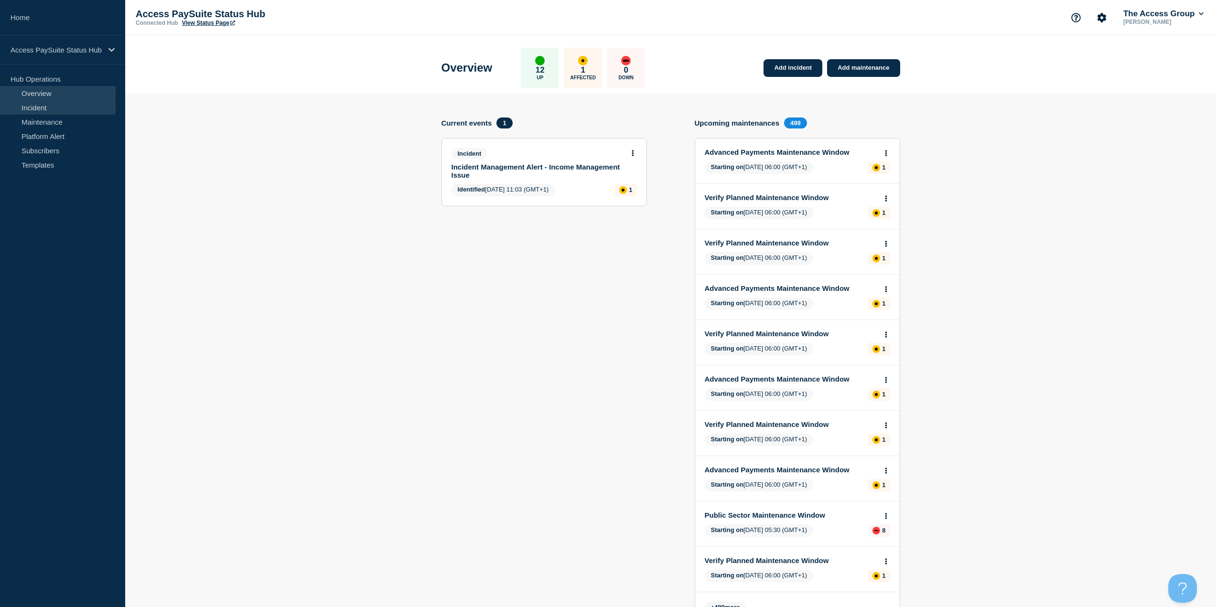
click at [54, 108] on link "Incident" at bounding box center [58, 107] width 116 height 14
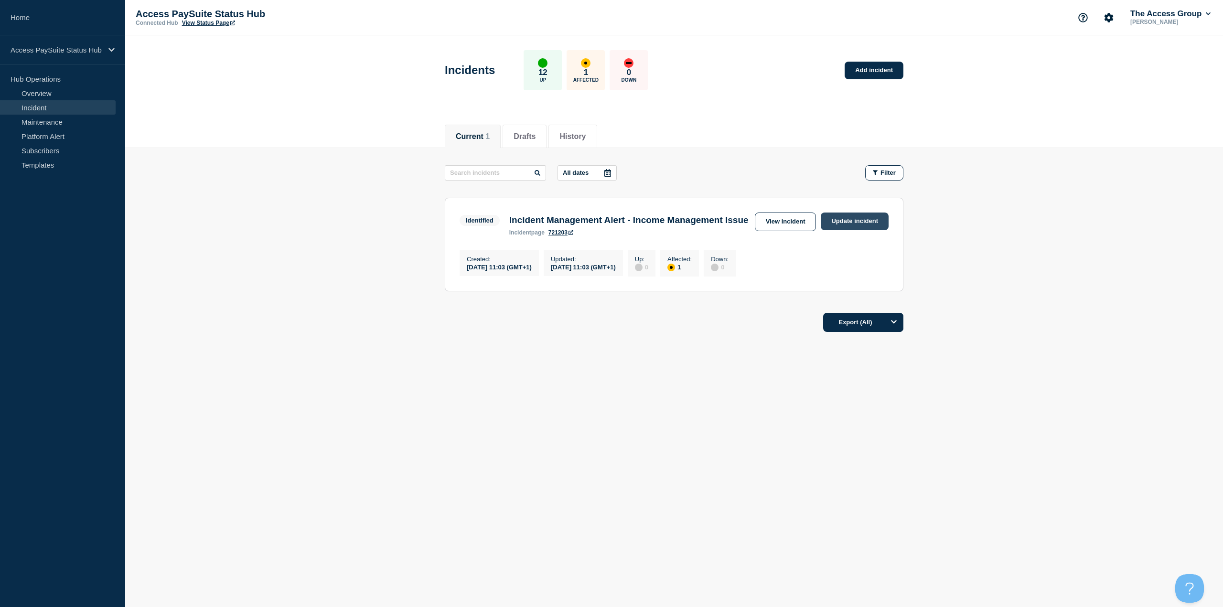
click at [841, 214] on link "Update incident" at bounding box center [855, 222] width 68 height 18
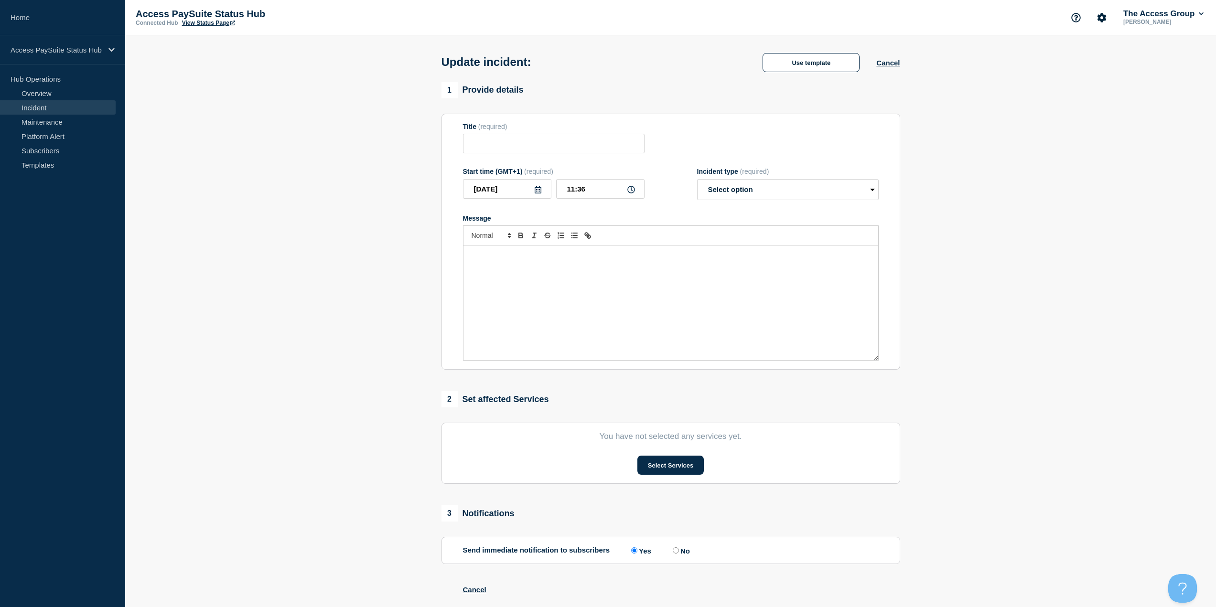
type input "Incident Management Alert - Income Management Issue"
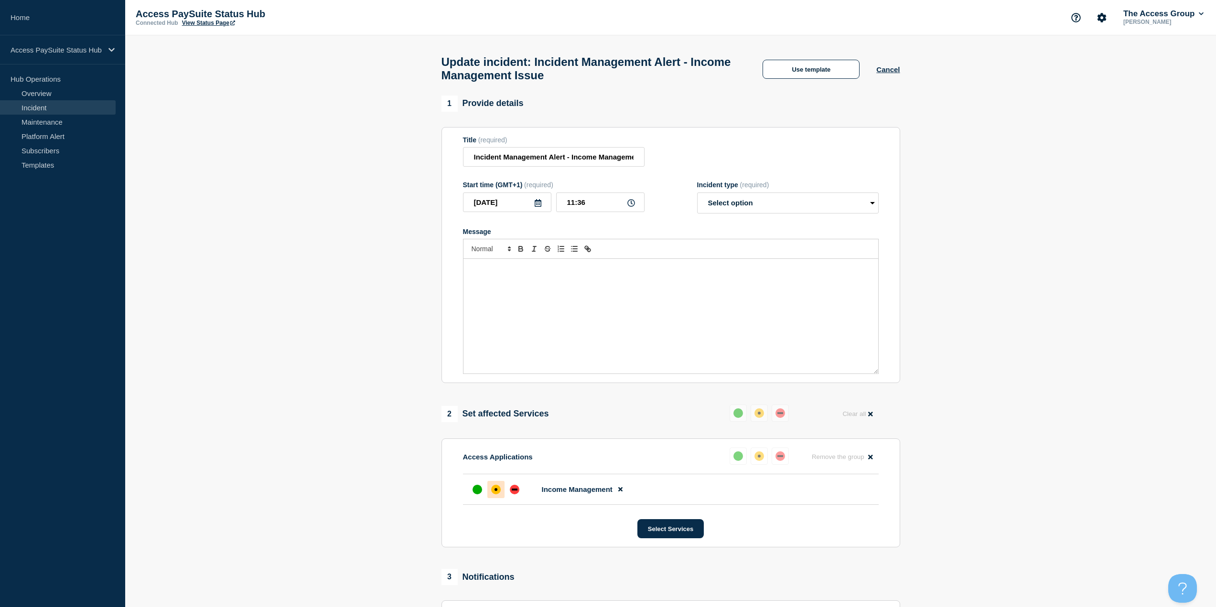
click at [730, 322] on div "Message" at bounding box center [670, 316] width 415 height 115
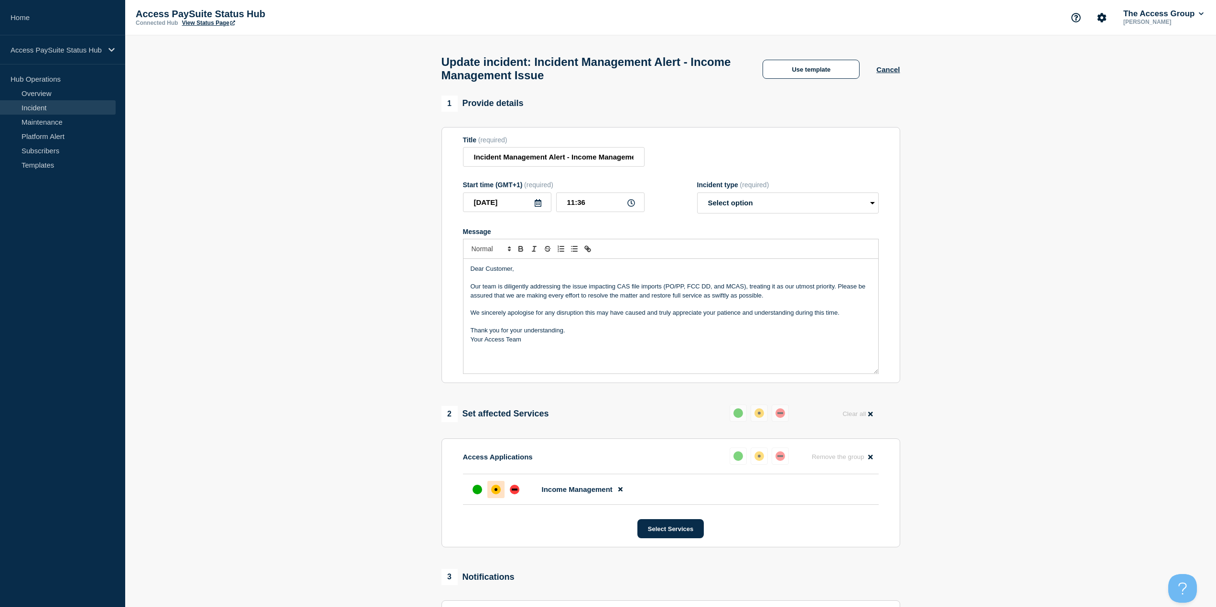
click at [471, 344] on p "Your Access Team" at bounding box center [671, 339] width 400 height 9
drag, startPoint x: 523, startPoint y: 319, endPoint x: 499, endPoint y: 326, distance: 24.6
click at [499, 326] on p "Message" at bounding box center [671, 322] width 400 height 9
click at [472, 344] on p "Your Access Team" at bounding box center [671, 339] width 400 height 9
click at [759, 208] on select "Select option Investigating Identified Monitoring Resolved" at bounding box center [788, 203] width 182 height 21
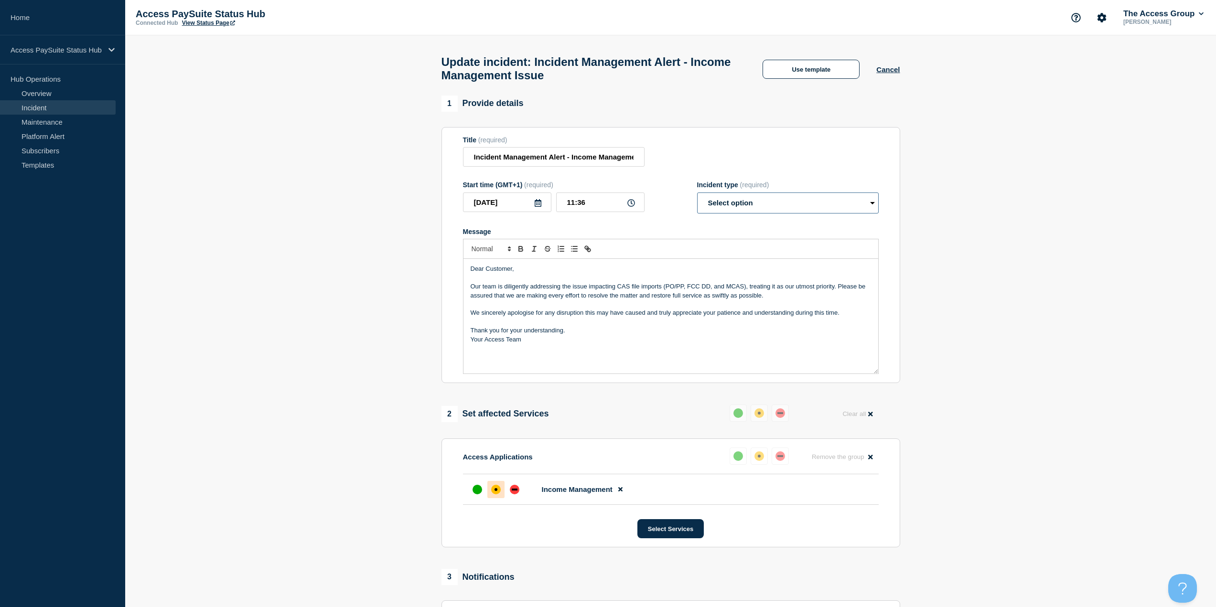
select select "investigating"
click at [697, 197] on select "Select option Investigating Identified Monitoring Resolved" at bounding box center [788, 203] width 182 height 21
drag, startPoint x: 571, startPoint y: 163, endPoint x: 429, endPoint y: 166, distance: 141.9
click at [429, 166] on section "1 Provide details Title (required) Incident Management Alert - Income Managemen…" at bounding box center [670, 433] width 1091 height 674
click at [411, 215] on section "1 Provide details Title (required) Incident Management Alert - Income Managemen…" at bounding box center [670, 433] width 1091 height 674
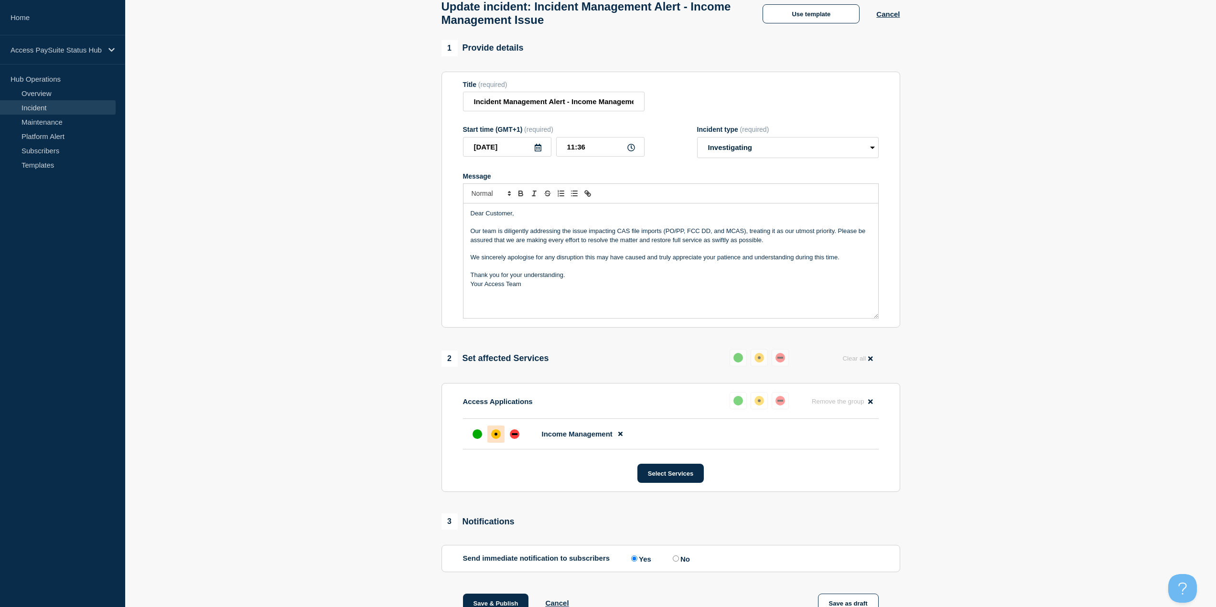
scroll to position [41, 0]
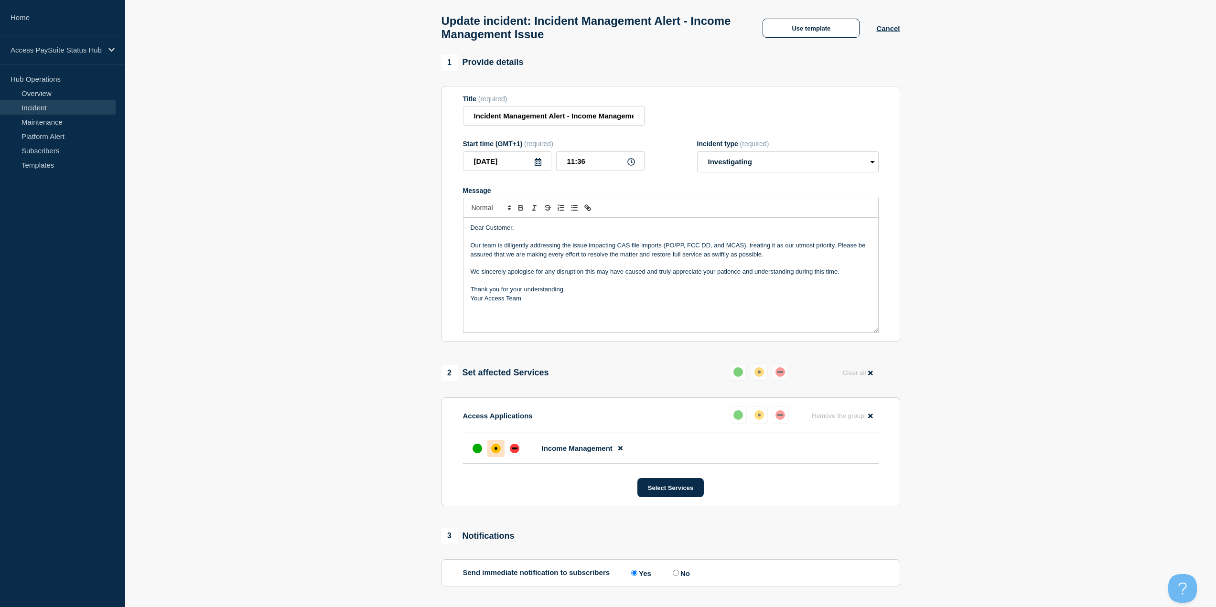
click at [745, 267] on p "Message" at bounding box center [671, 263] width 400 height 9
click at [755, 255] on p "Our team is diligently addressing the issue impacting CAS file imports (PO/PP, …" at bounding box center [671, 250] width 400 height 18
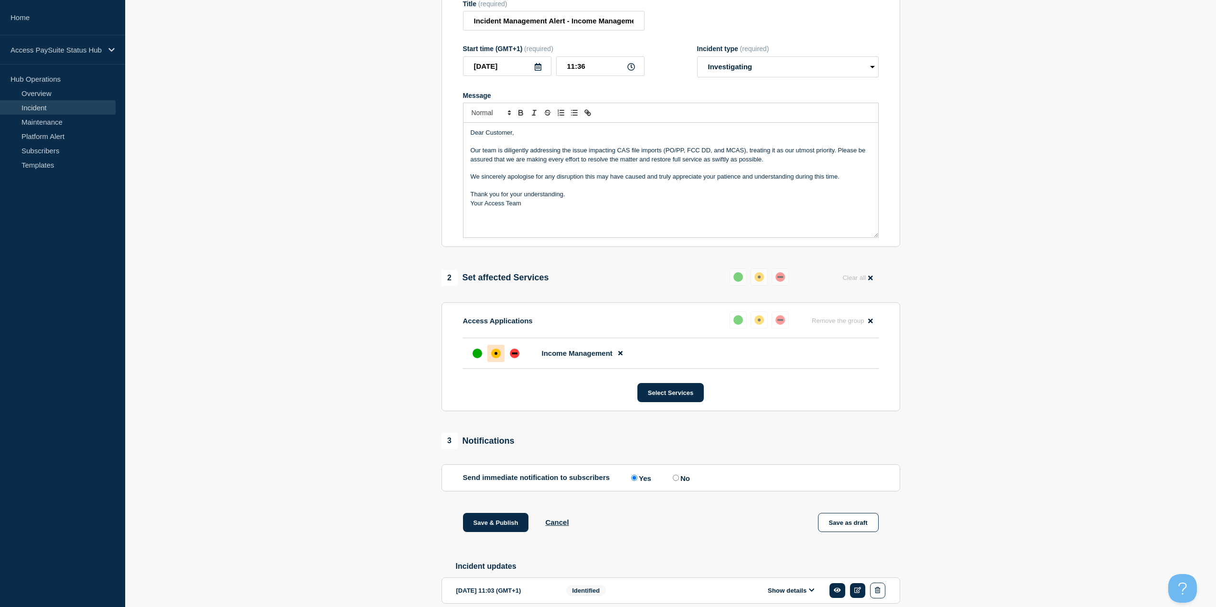
scroll to position [0, 0]
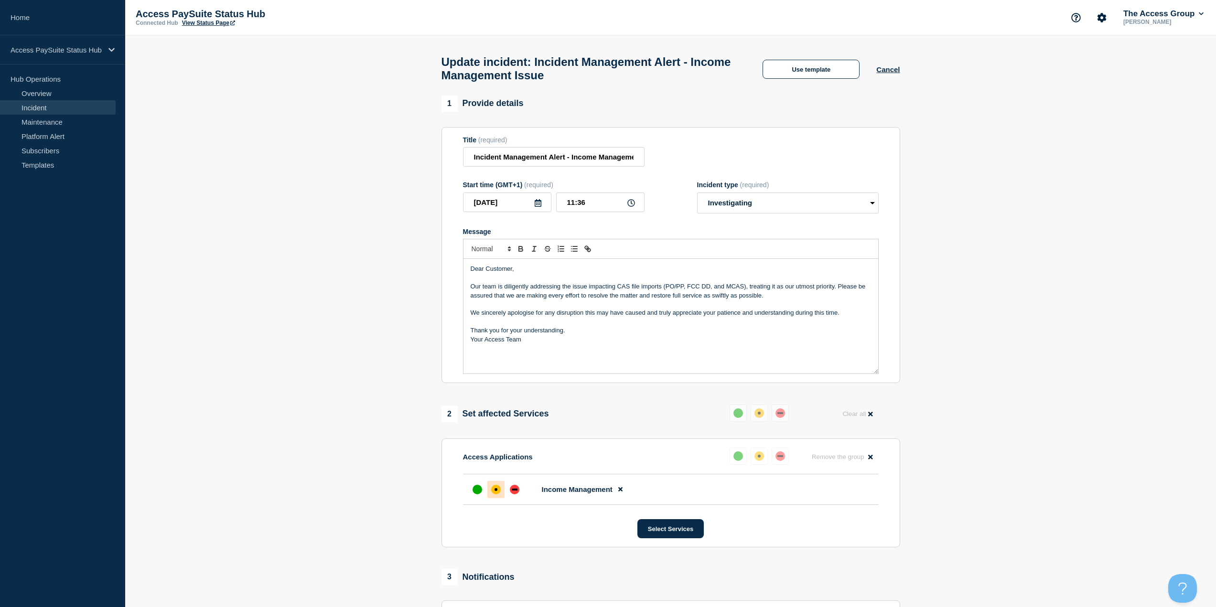
drag, startPoint x: 675, startPoint y: 317, endPoint x: 664, endPoint y: 329, distance: 16.2
click at [674, 317] on p "We sincerely apologise for any disruption this may have caused and truly apprec…" at bounding box center [671, 313] width 400 height 9
click at [663, 326] on p "Message" at bounding box center [671, 322] width 400 height 9
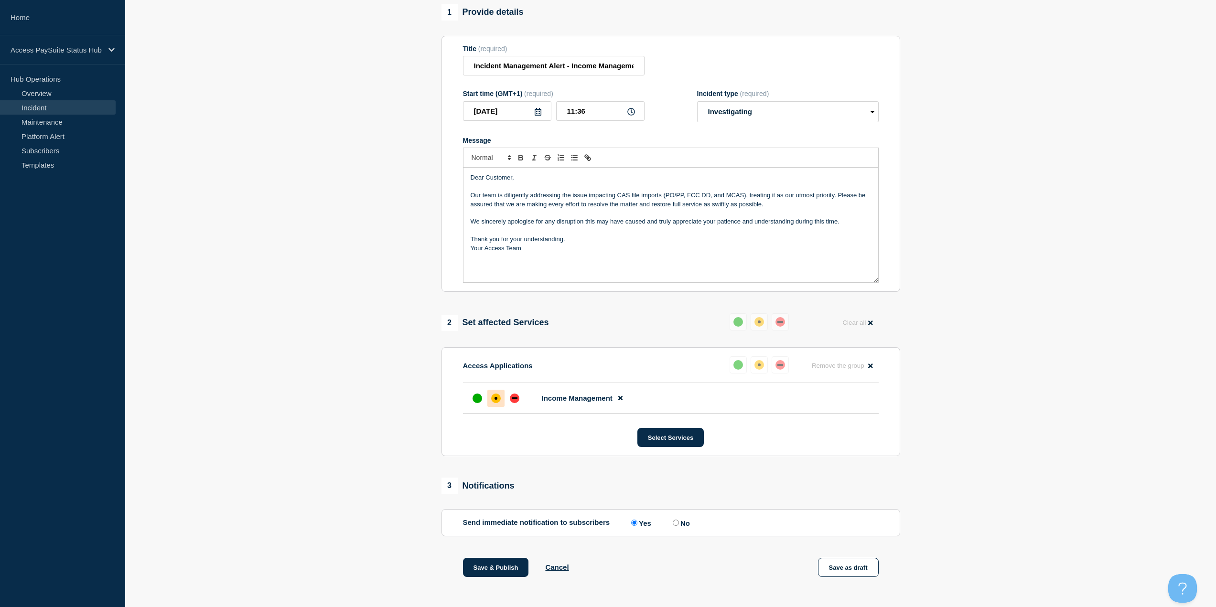
scroll to position [89, 0]
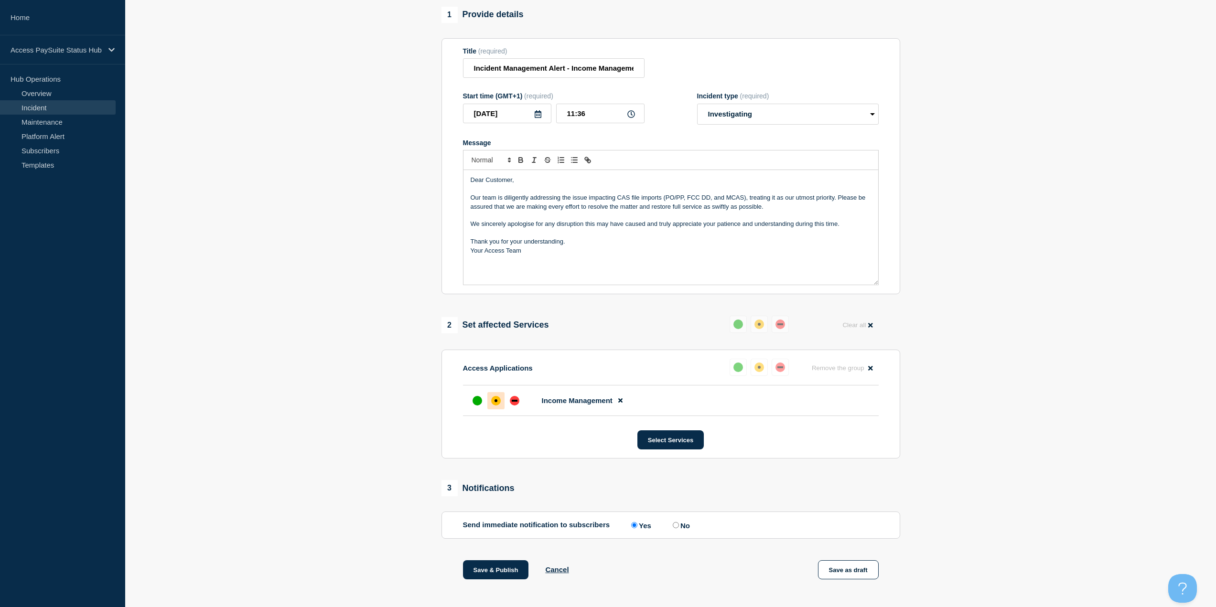
click at [631, 251] on p "Your Access Team" at bounding box center [671, 250] width 400 height 9
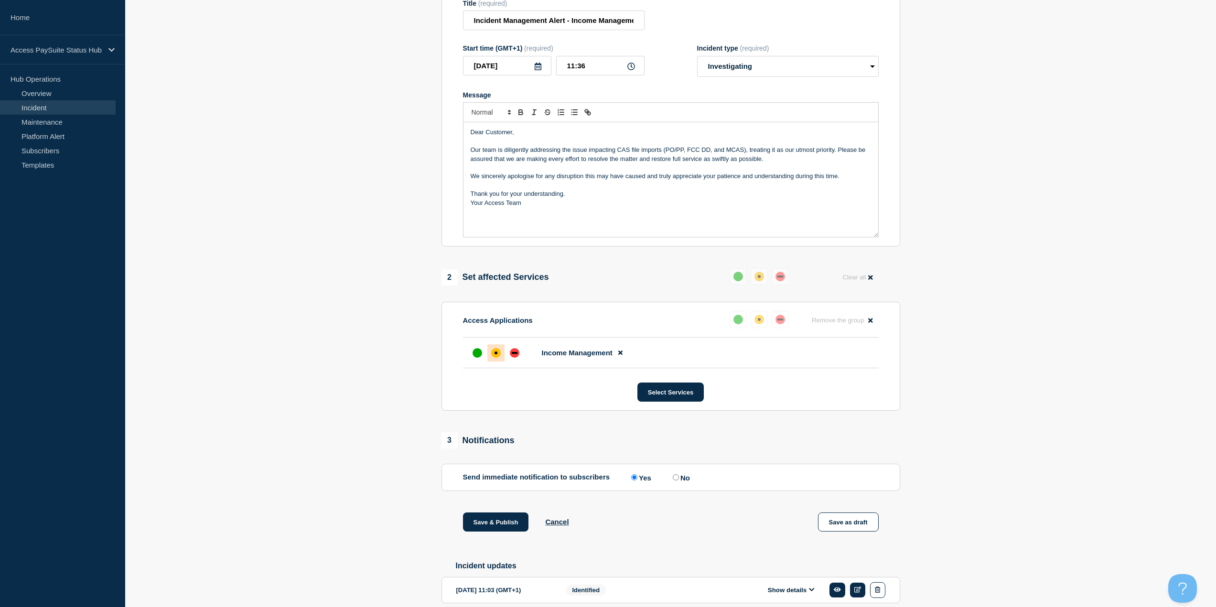
drag, startPoint x: 476, startPoint y: 532, endPoint x: 521, endPoint y: 40, distance: 494.1
click at [525, 90] on div "1 Provide details Title (required) Incident Management Alert - Income Managemen…" at bounding box center [671, 296] width 470 height 674
click at [519, 30] on input "Incident Management Alert - Income Management Issue" at bounding box center [554, 21] width 182 height 20
drag, startPoint x: 519, startPoint y: 31, endPoint x: 678, endPoint y: 48, distance: 159.6
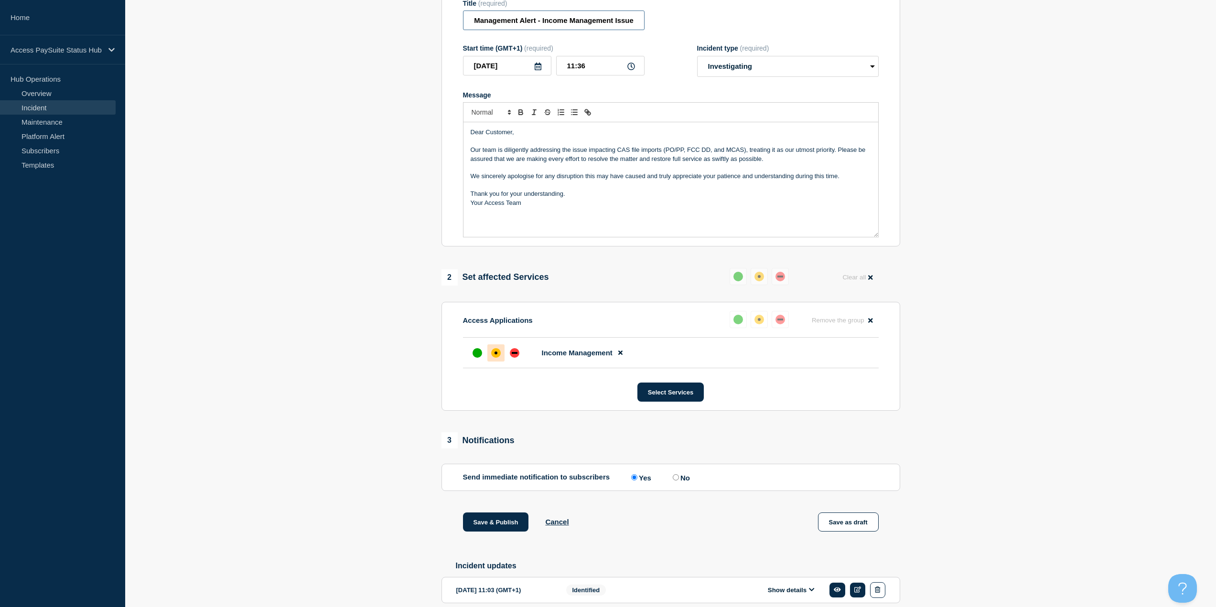
click at [678, 48] on form "Title (required) Incident Management Alert - Income Management Issue Start time…" at bounding box center [671, 119] width 416 height 238
click at [645, 159] on p "Our team is diligently addressing the issue impacting CAS file imports (PO/PP, …" at bounding box center [671, 155] width 400 height 18
click at [516, 518] on button "Save & Publish" at bounding box center [496, 522] width 66 height 19
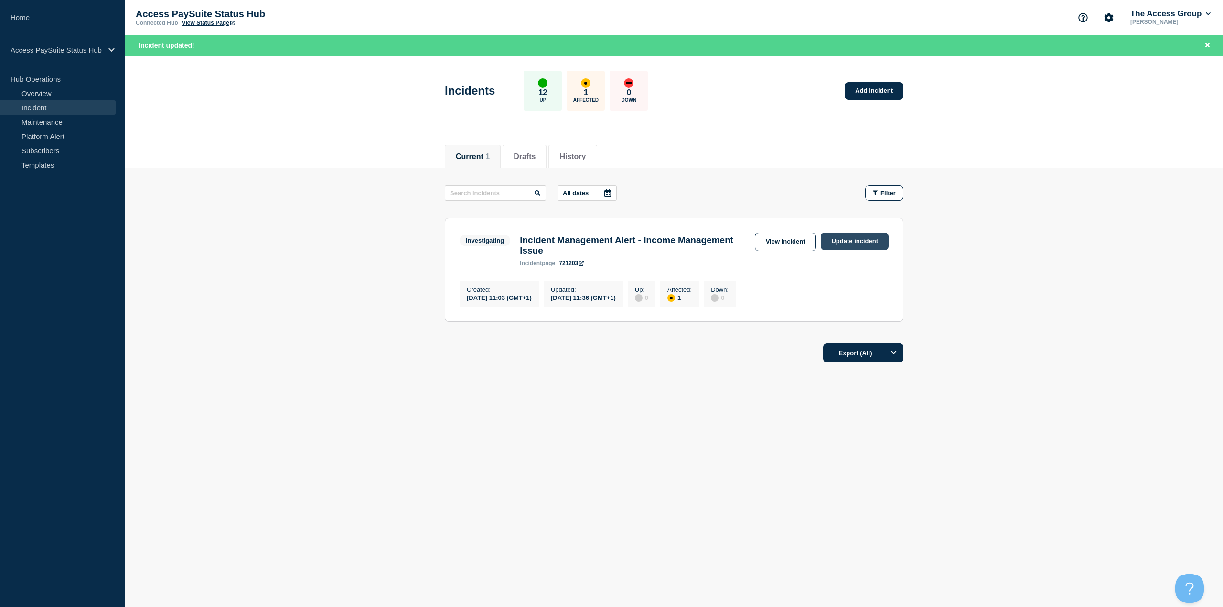
click at [873, 239] on link "Update incident" at bounding box center [855, 242] width 68 height 18
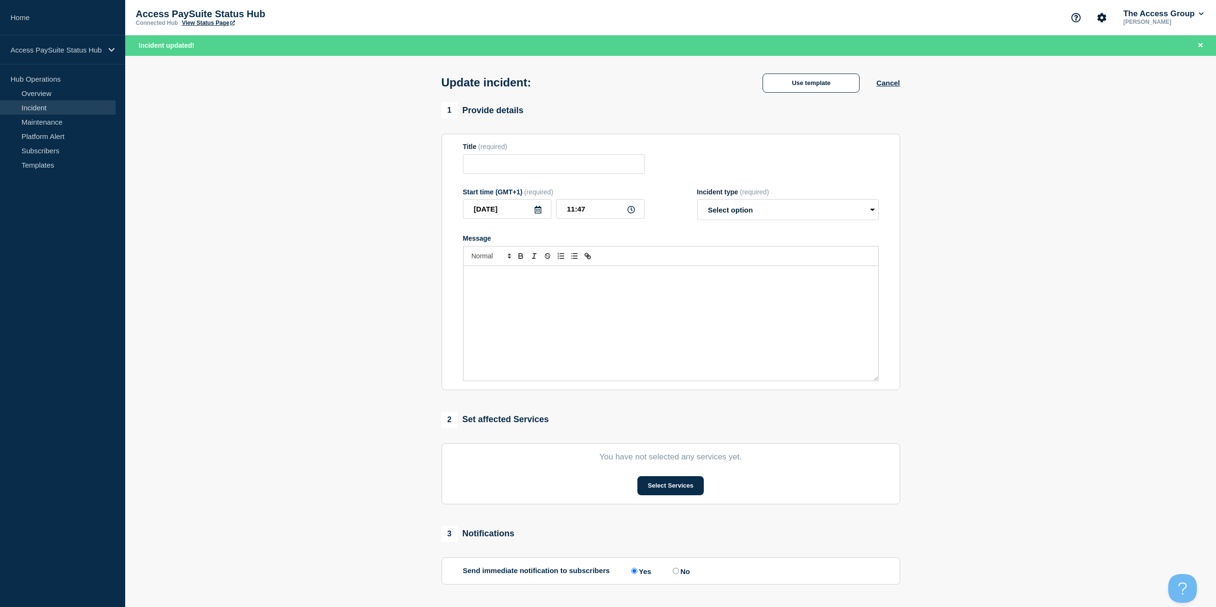
type input "Incident Management Alert - Income Management Issue"
click at [807, 196] on div "Incident type (required)" at bounding box center [788, 192] width 182 height 8
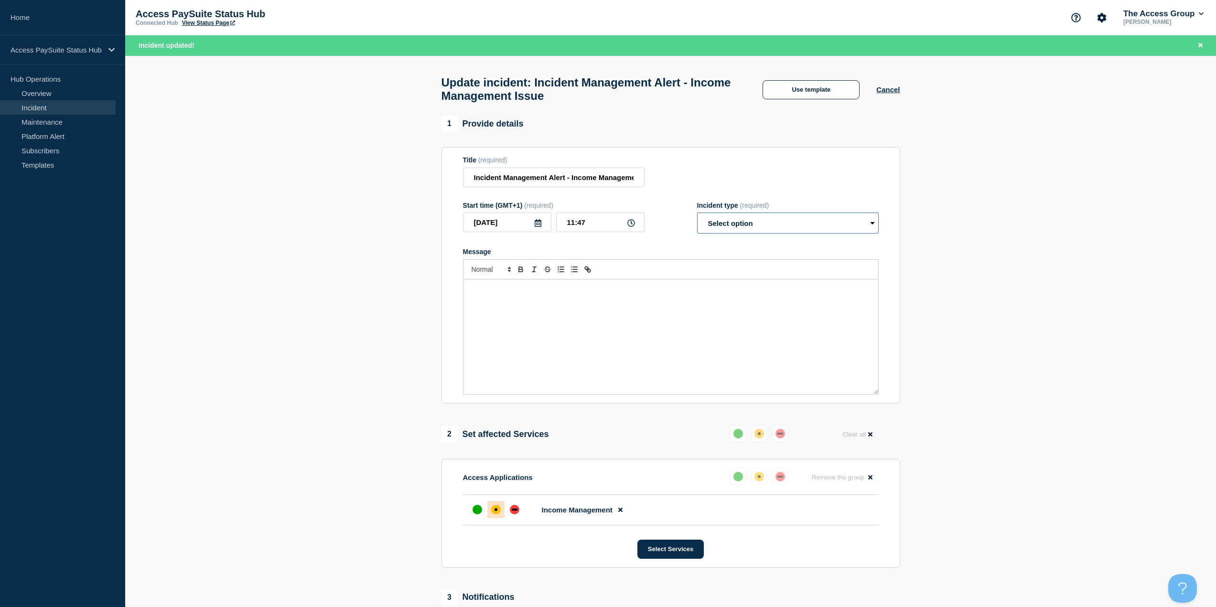
click at [800, 220] on select "Select option Investigating Identified Monitoring Resolved" at bounding box center [788, 223] width 182 height 21
click at [697, 217] on select "Select option Investigating Identified Monitoring Resolved" at bounding box center [788, 223] width 182 height 21
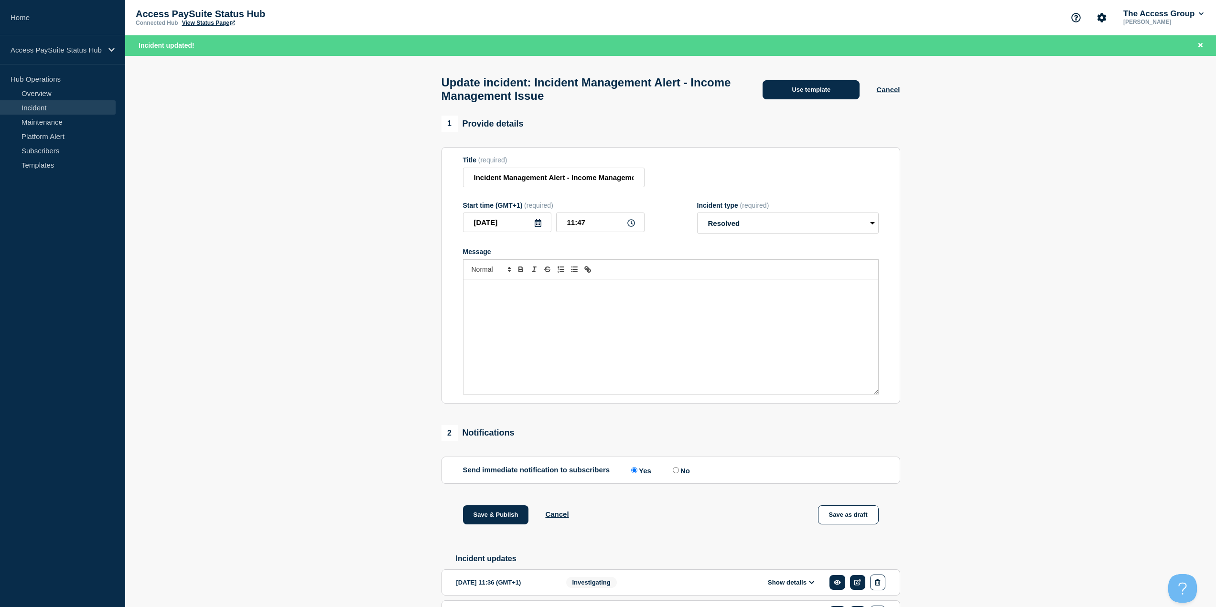
click at [839, 91] on button "Use template" at bounding box center [810, 89] width 97 height 19
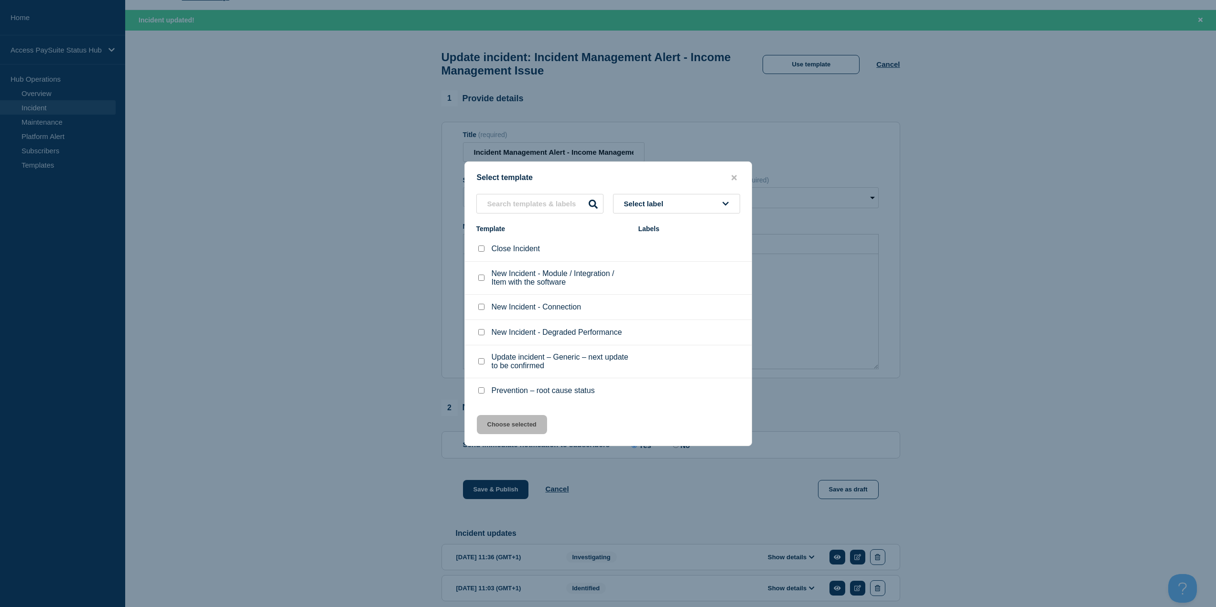
scroll to position [48, 0]
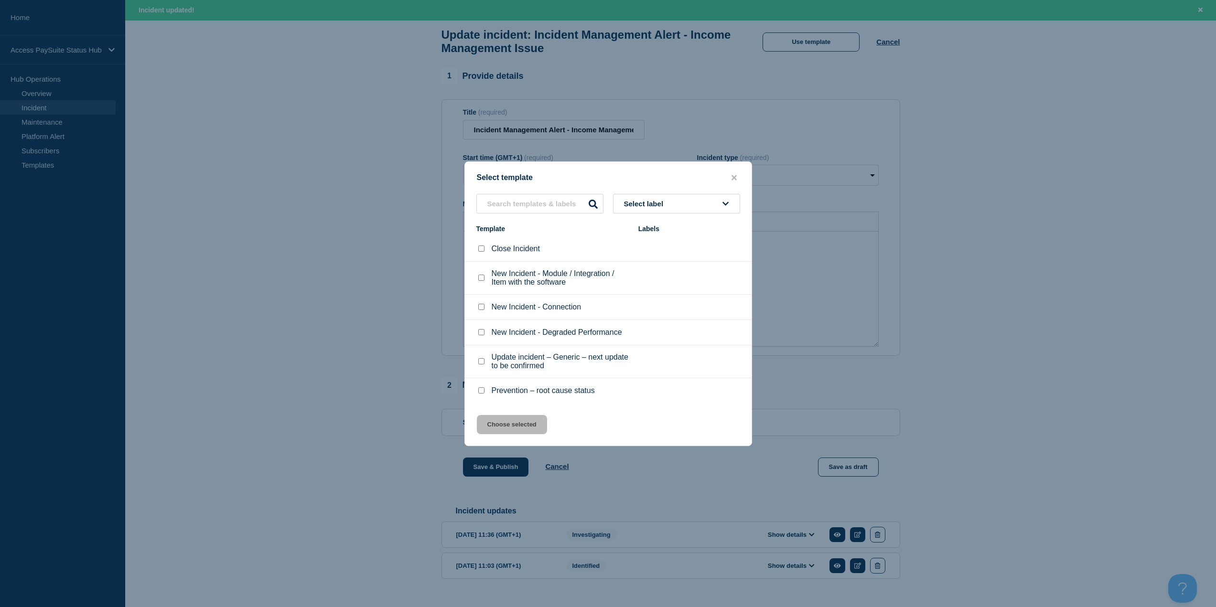
click at [879, 294] on div at bounding box center [608, 303] width 1216 height 607
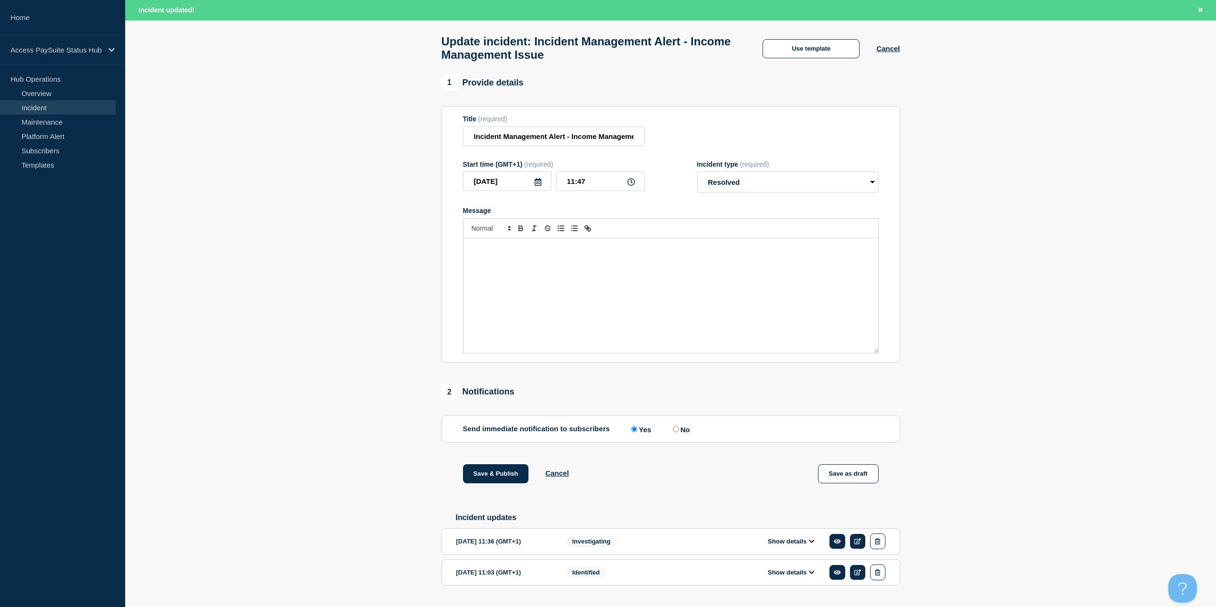
scroll to position [0, 0]
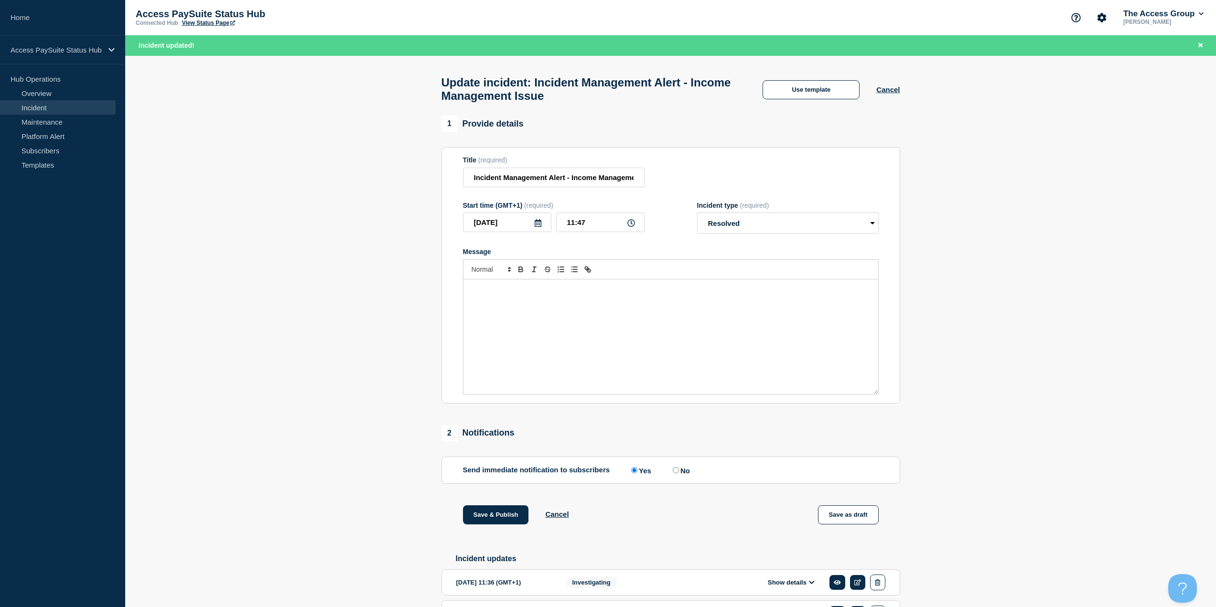
click at [670, 338] on div "Message" at bounding box center [670, 336] width 415 height 115
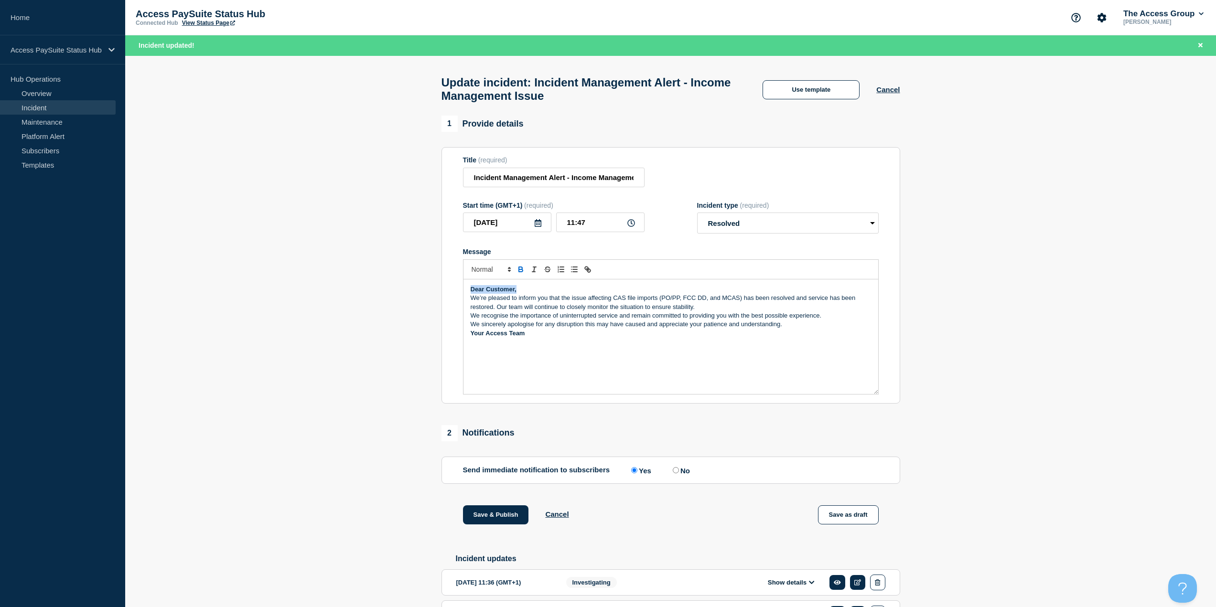
drag, startPoint x: 534, startPoint y: 291, endPoint x: 463, endPoint y: 295, distance: 70.8
click at [463, 295] on div "Dear Customer, We’re pleased to inform you that the issue affecting CAS file im…" at bounding box center [670, 336] width 415 height 115
click at [700, 291] on p "Dear Customer," at bounding box center [671, 289] width 400 height 9
click at [706, 321] on p "We’re pleased to inform you that the issue affecting CAS file imports (PO/PP, F…" at bounding box center [671, 312] width 400 height 18
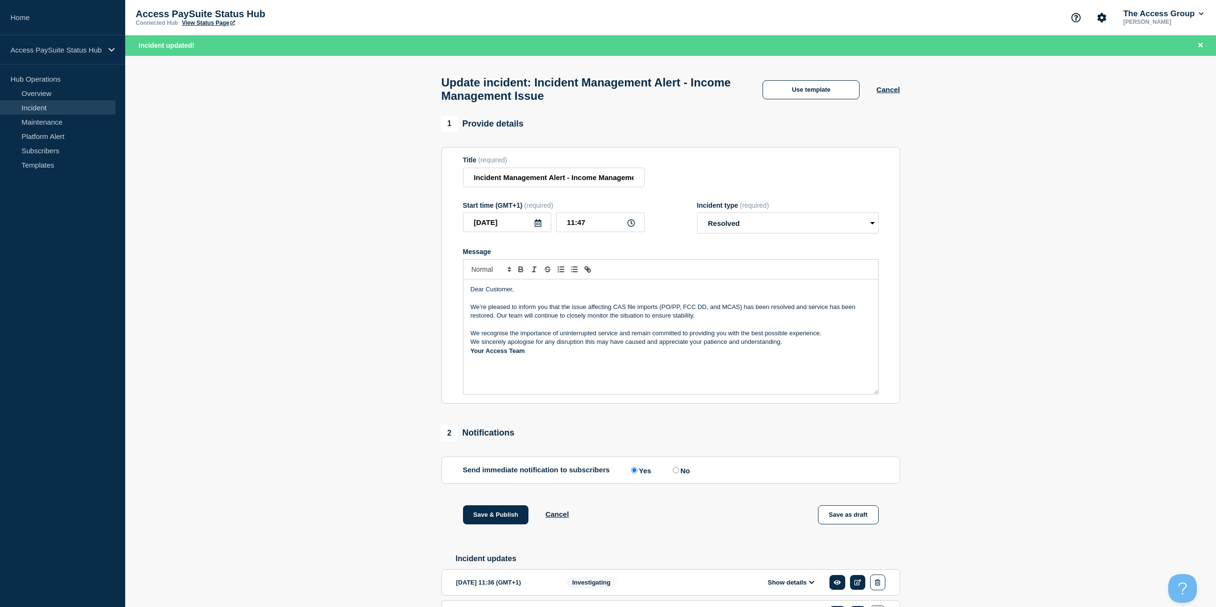
click at [835, 334] on p "We recognise the importance of uninterrupted service and remain committed to pr…" at bounding box center [671, 333] width 400 height 9
click at [815, 362] on p "Your Access Team" at bounding box center [671, 359] width 400 height 9
drag, startPoint x: 602, startPoint y: 379, endPoint x: 446, endPoint y: 362, distance: 157.1
click at [446, 362] on section "Title (required) Incident Management Alert - Income Management Issue Start time…" at bounding box center [670, 275] width 459 height 257
click at [809, 338] on p "We recognise the importance of uninterrupted service and remain committed to pr…" at bounding box center [671, 333] width 400 height 9
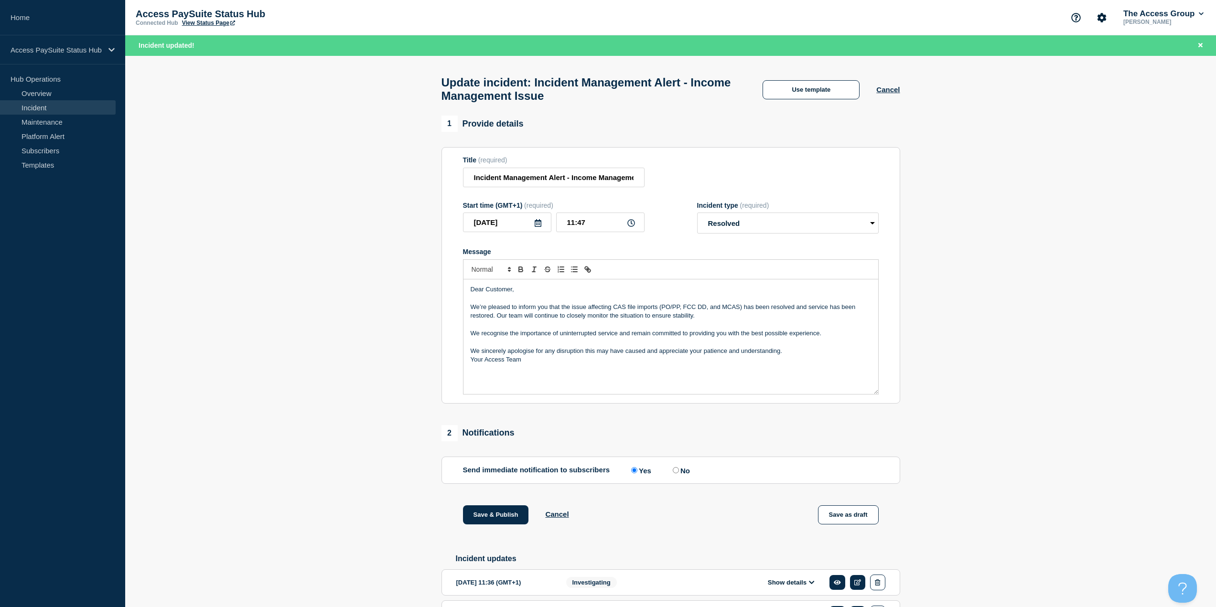
click at [814, 346] on p "Message" at bounding box center [671, 342] width 400 height 9
click at [808, 355] on p "We sincerely apologise for any disruption this may have caused and appreciate y…" at bounding box center [671, 351] width 400 height 9
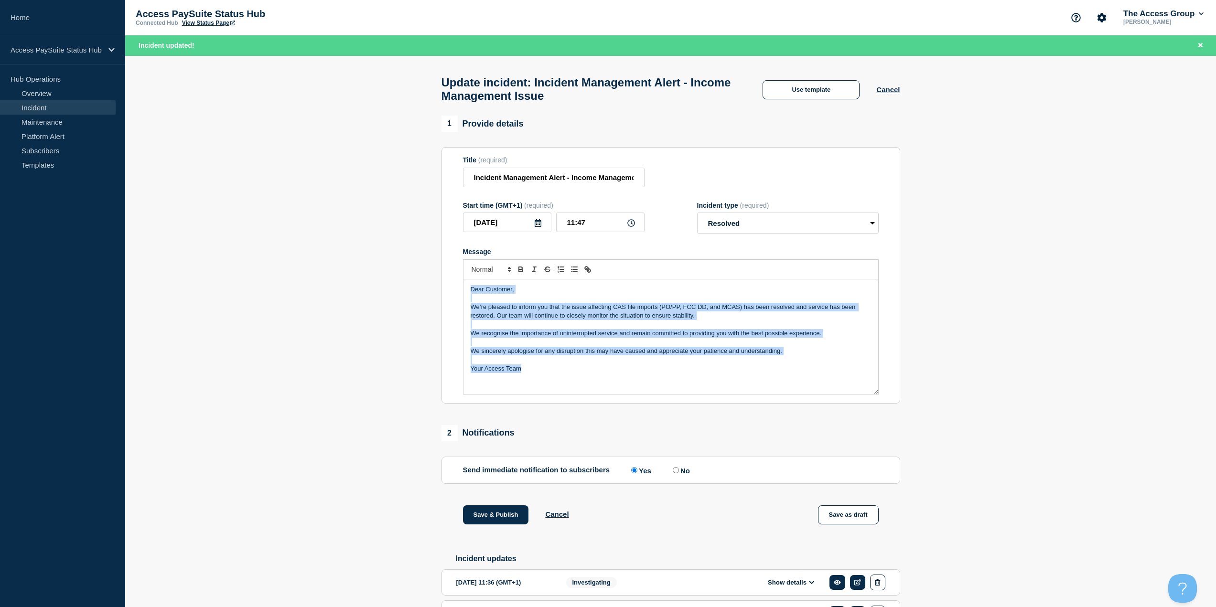
click at [796, 290] on p "Dear Customer," at bounding box center [671, 289] width 400 height 9
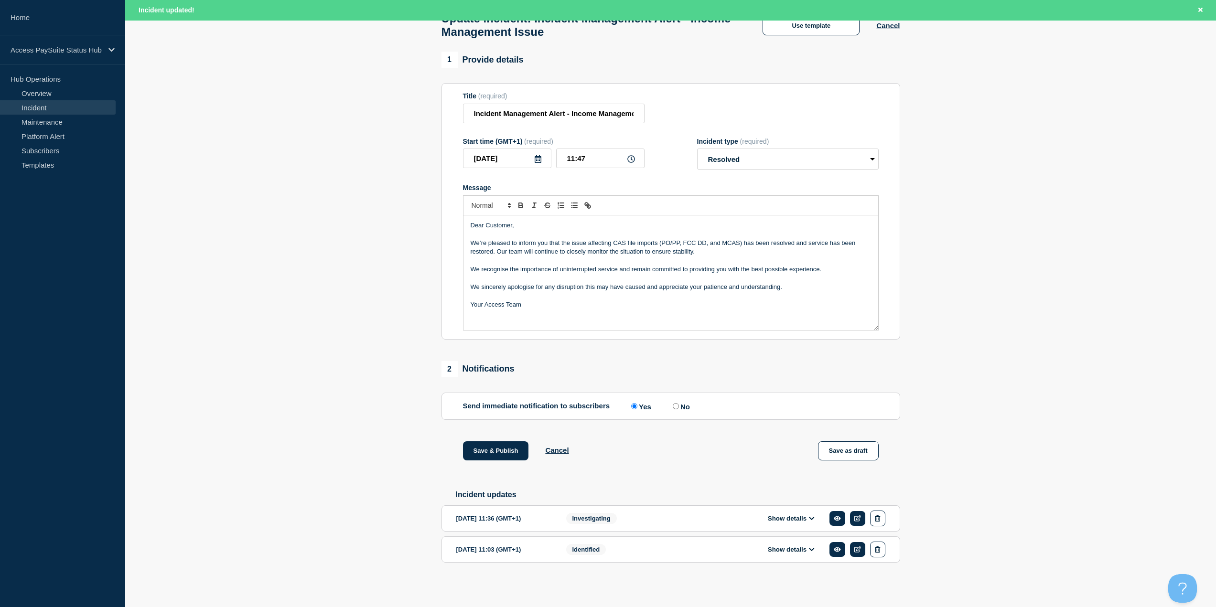
scroll to position [71, 0]
click at [752, 161] on select "Select option Investigating Identified Monitoring Resolved" at bounding box center [788, 159] width 182 height 21
select select "monitoring"
click at [697, 149] on select "Select option Investigating Identified Monitoring Resolved" at bounding box center [788, 159] width 182 height 21
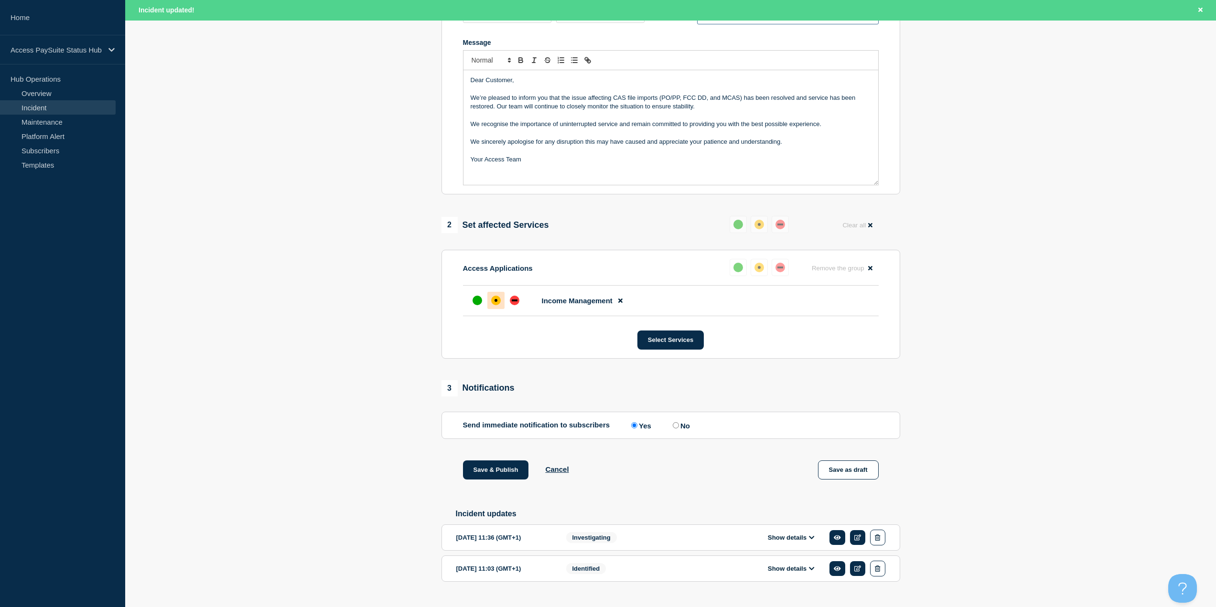
scroll to position [214, 0]
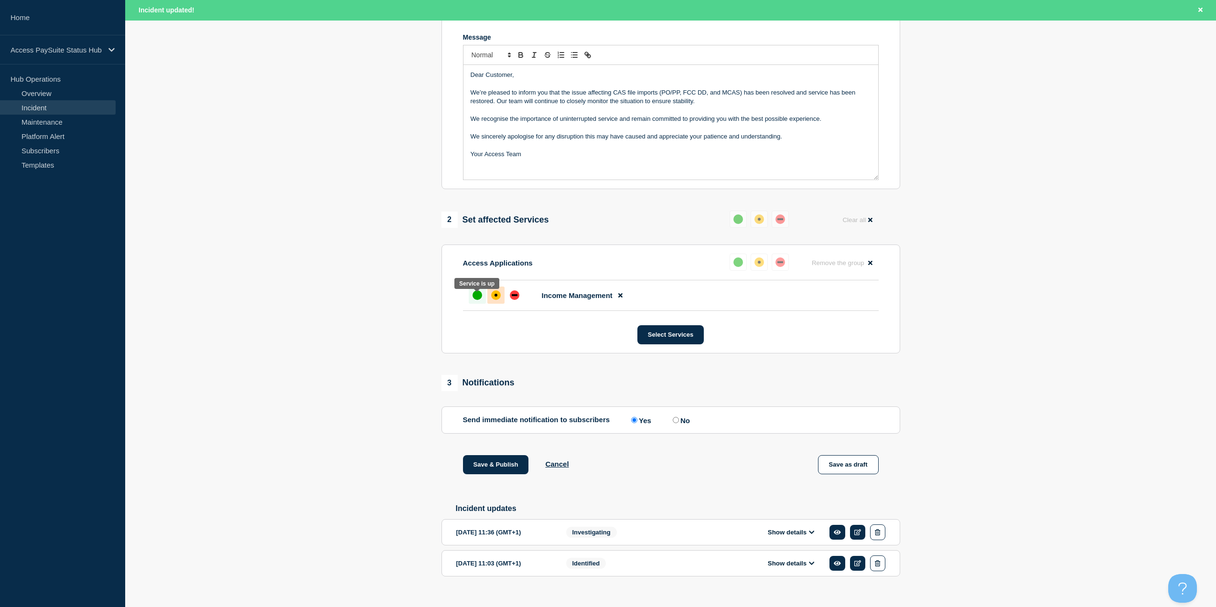
click at [485, 300] on div at bounding box center [477, 295] width 17 height 17
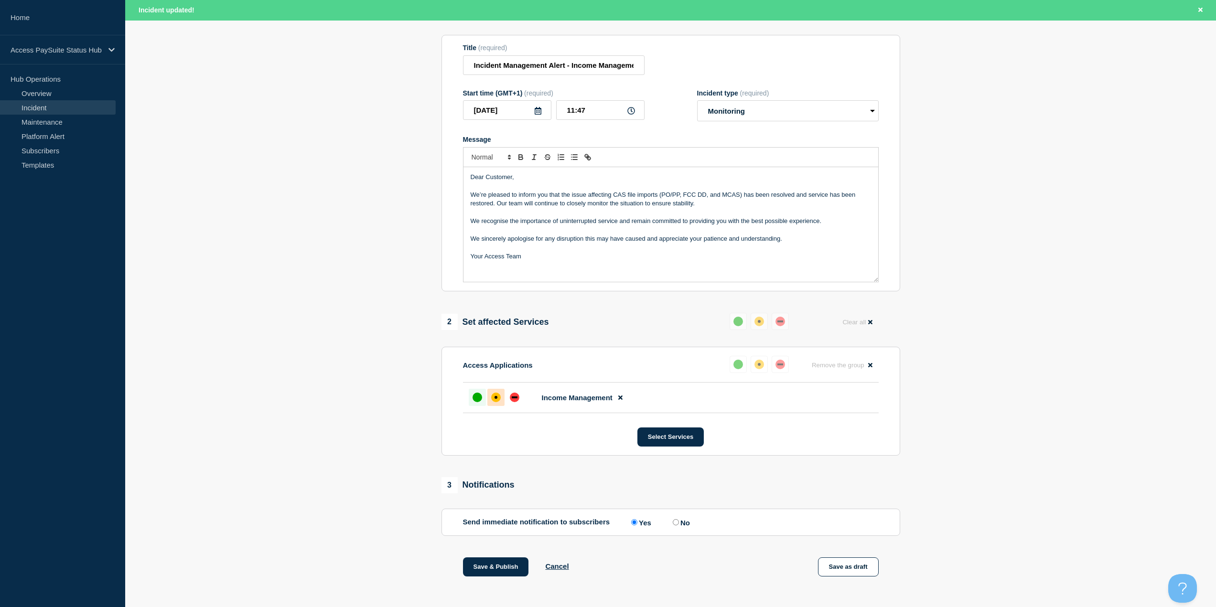
scroll to position [71, 0]
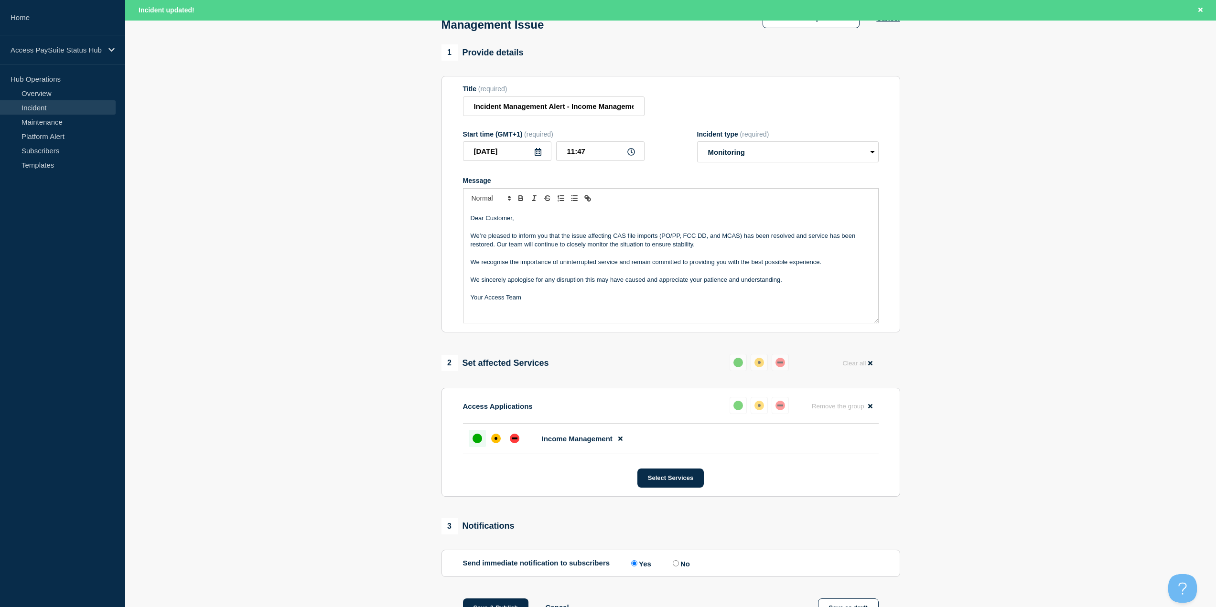
drag, startPoint x: 498, startPoint y: 269, endPoint x: 489, endPoint y: 288, distance: 20.5
click at [489, 284] on p "We sincerely apologise for any disruption this may have caused and appreciate y…" at bounding box center [671, 280] width 400 height 9
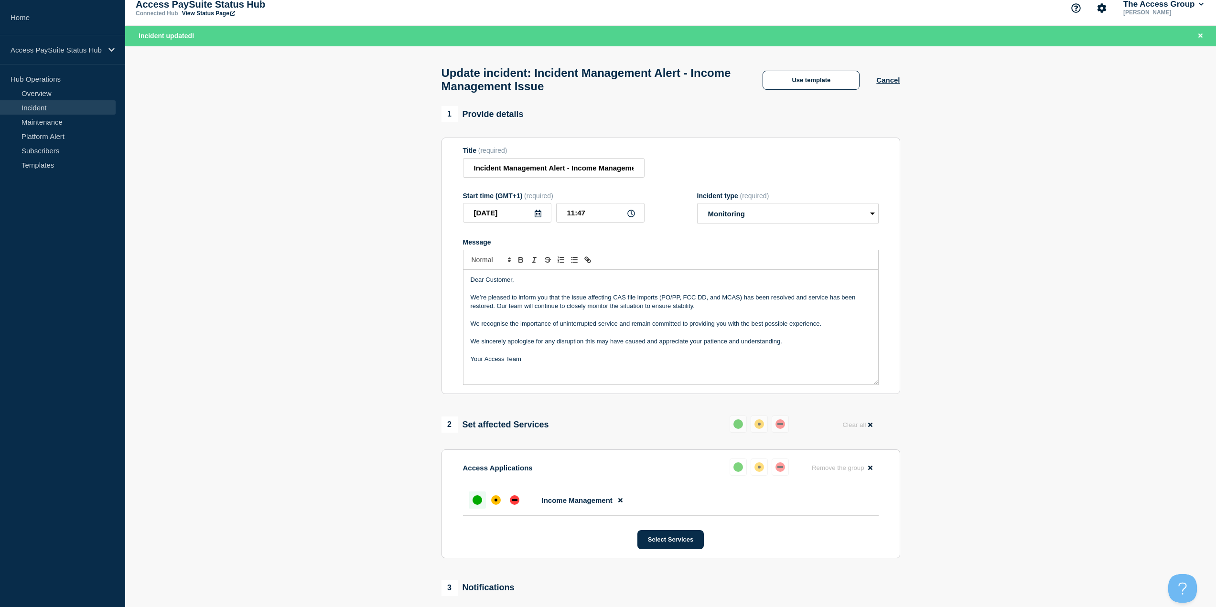
scroll to position [0, 0]
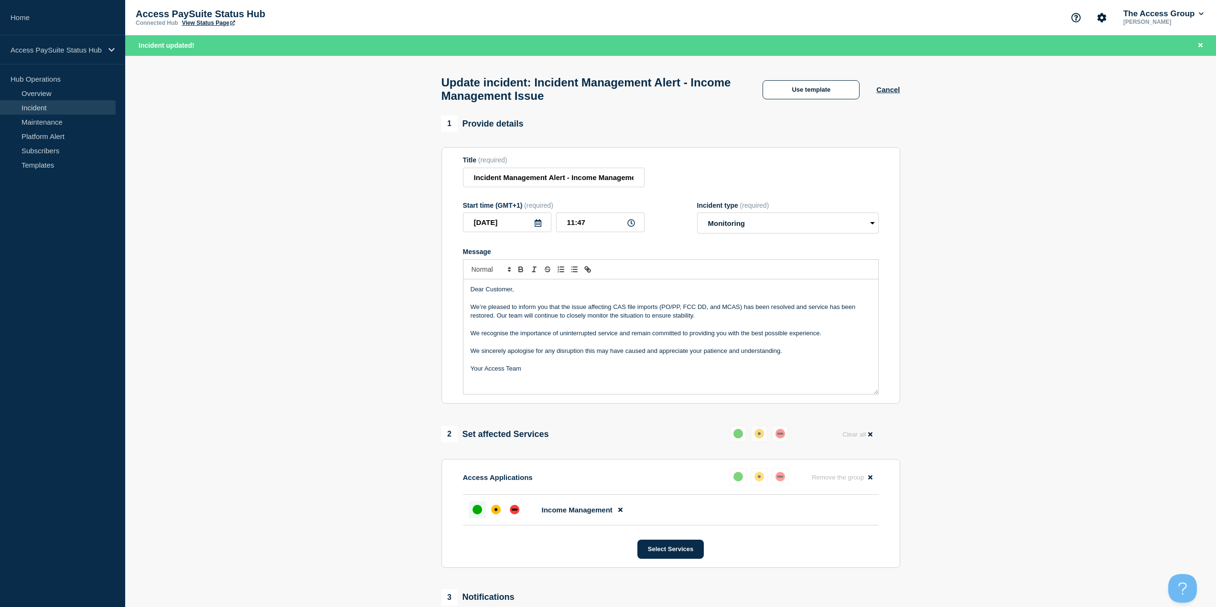
click at [645, 390] on div "Dear Customer, We’re pleased to inform you that the issue affecting CAS file im…" at bounding box center [670, 336] width 415 height 115
click at [725, 325] on p "Message" at bounding box center [671, 324] width 400 height 9
click at [727, 321] on p "We’re pleased to inform you that the issue affecting CAS file imports (PO/PP, F…" at bounding box center [671, 312] width 400 height 18
click at [698, 302] on p "Message" at bounding box center [671, 298] width 400 height 9
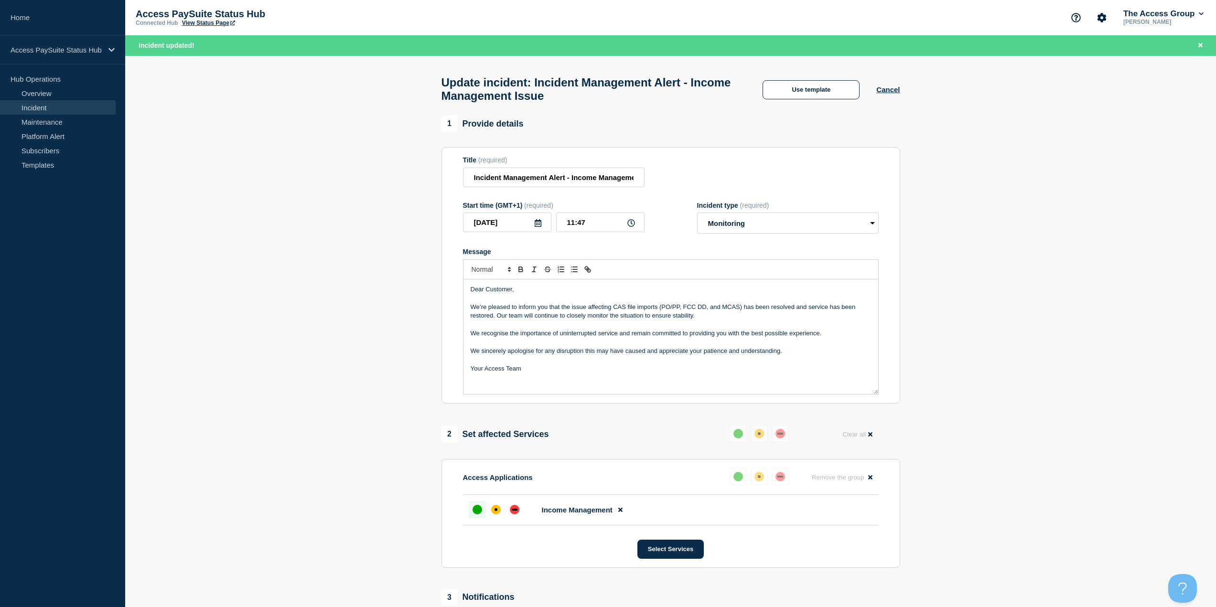
click at [701, 301] on p "Message" at bounding box center [671, 298] width 400 height 9
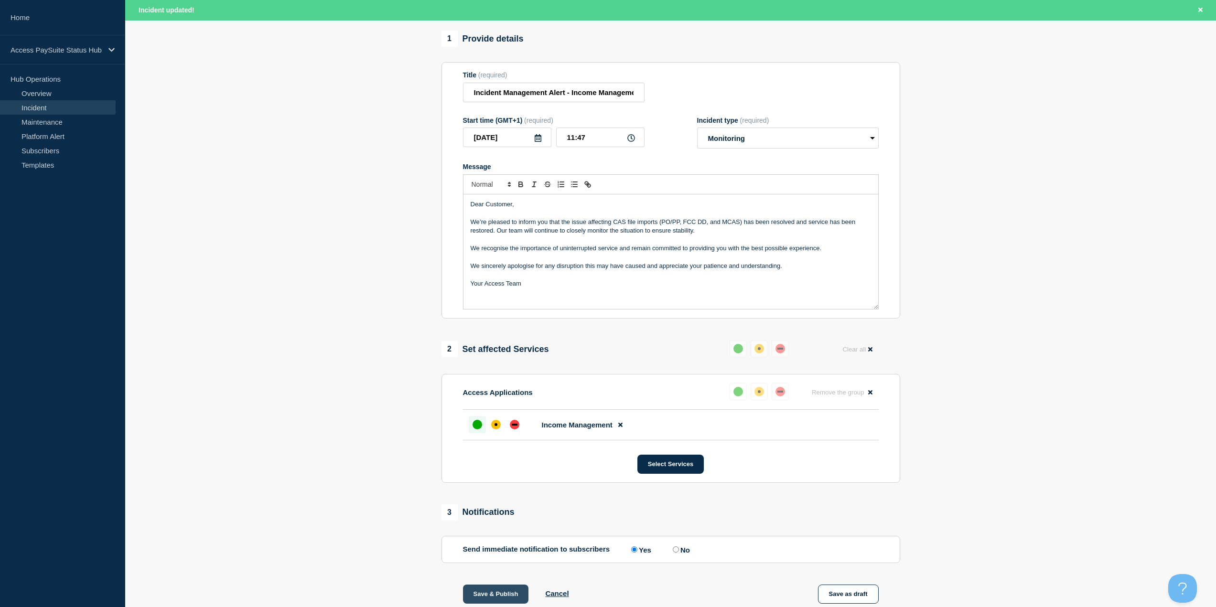
scroll to position [235, 0]
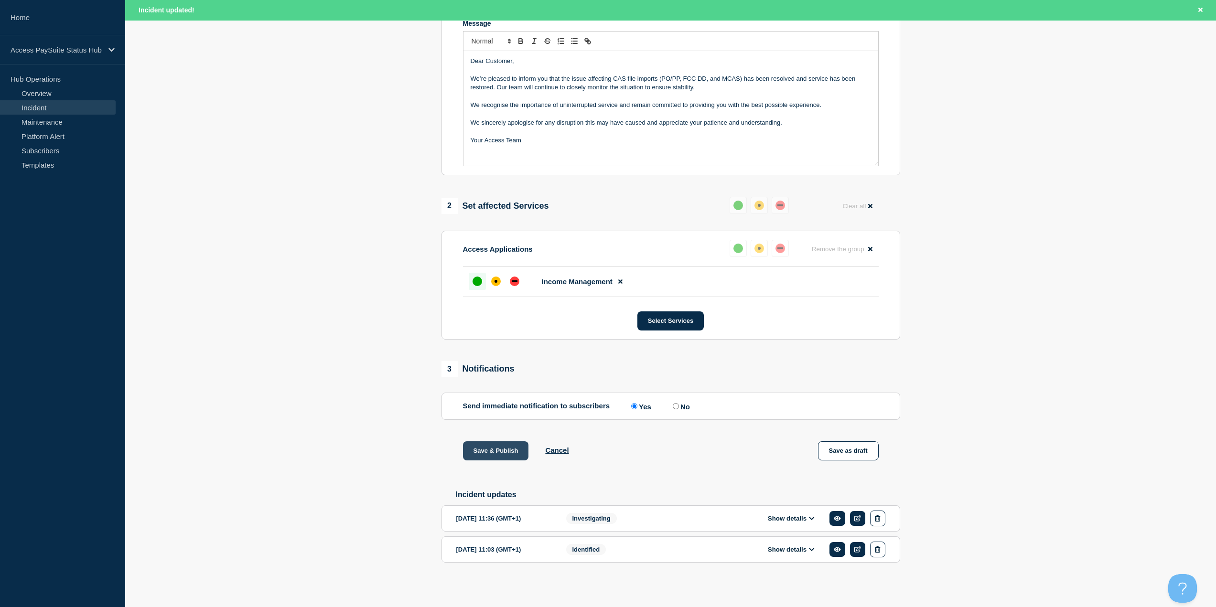
click at [502, 446] on button "Save & Publish" at bounding box center [496, 450] width 66 height 19
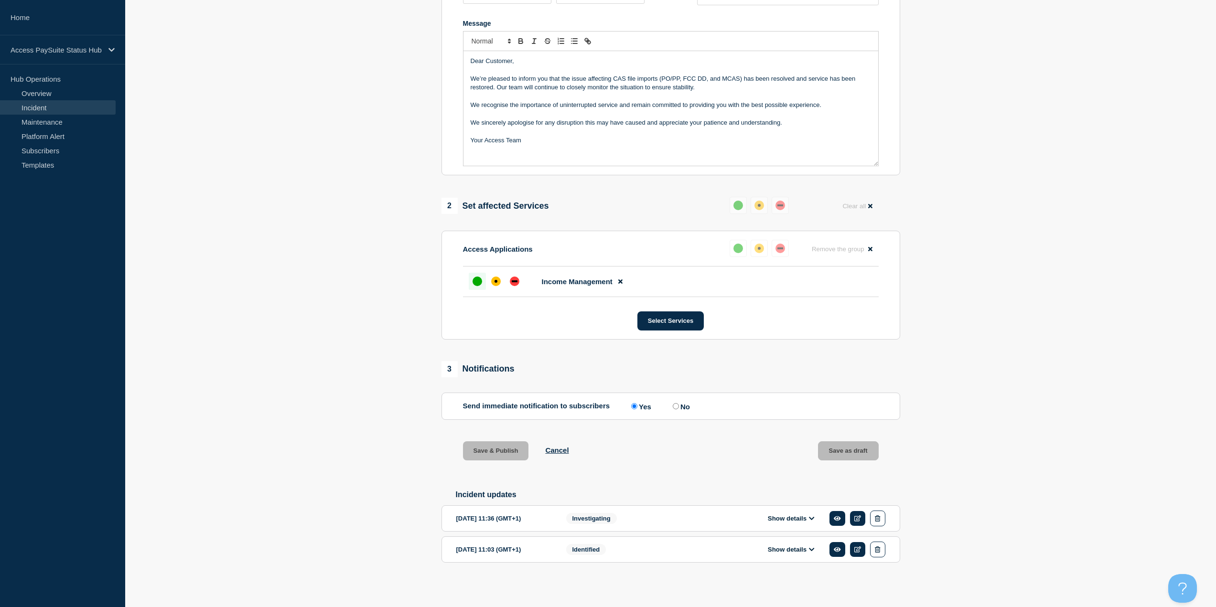
scroll to position [215, 0]
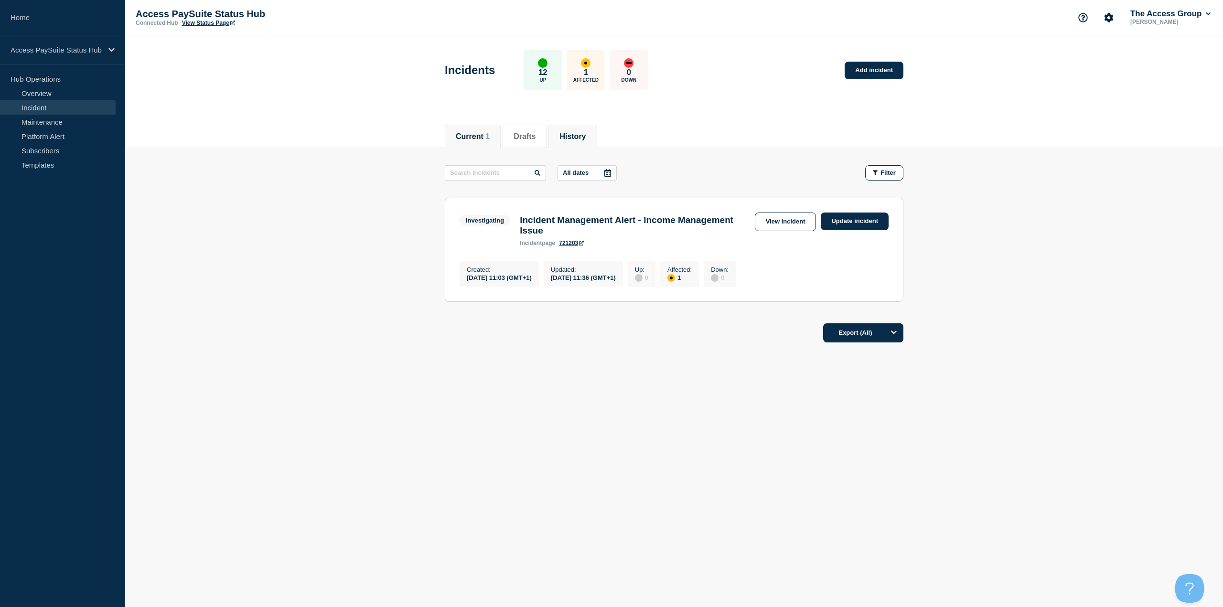
click at [581, 138] on button "History" at bounding box center [572, 136] width 26 height 9
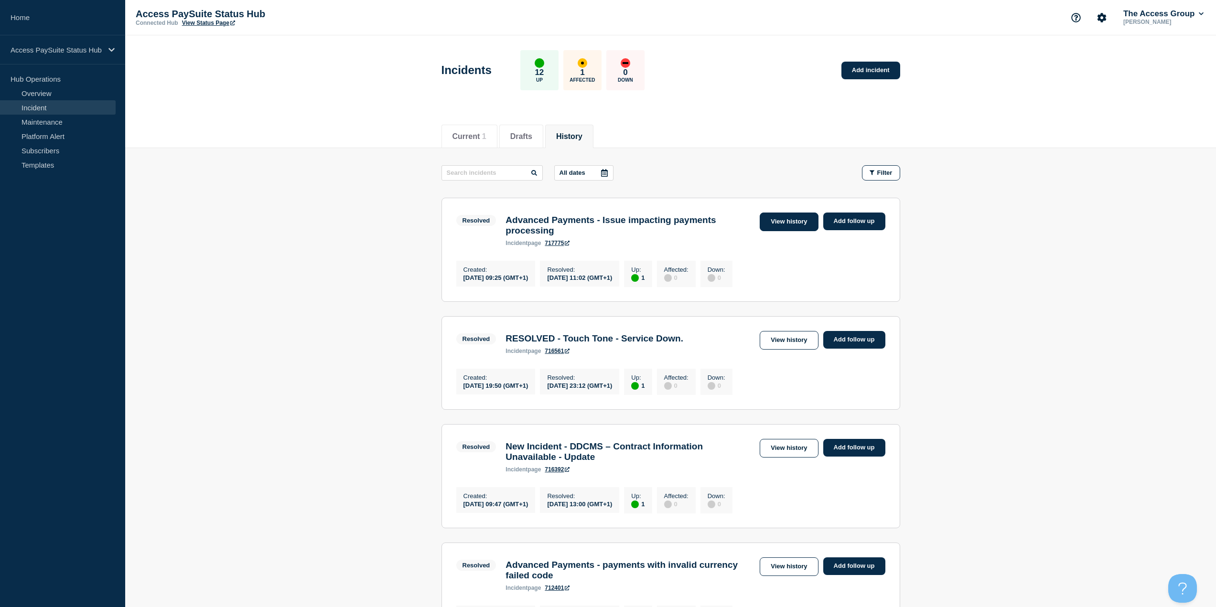
click at [769, 219] on link "View history" at bounding box center [789, 222] width 58 height 19
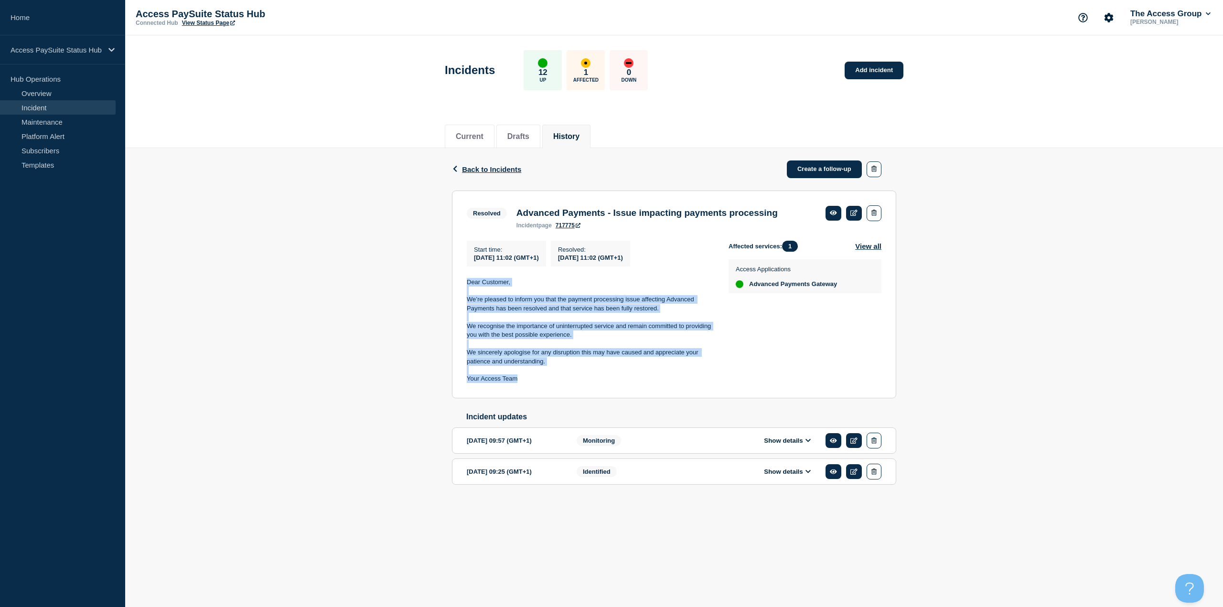
drag, startPoint x: 539, startPoint y: 384, endPoint x: 466, endPoint y: 290, distance: 119.1
click at [466, 290] on section "Resolved Advanced Payments - Issue impacting payments processing incident page …" at bounding box center [674, 295] width 444 height 208
copy div "Dear Customer, We’re pleased to inform you that the payment processing issue af…"
